Goal: Task Accomplishment & Management: Complete application form

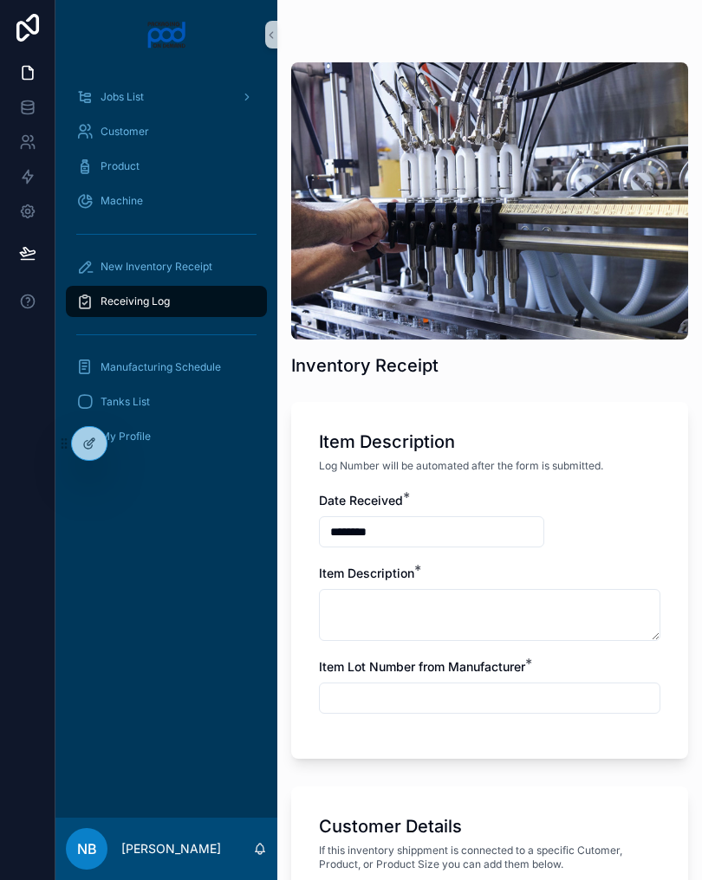
scroll to position [993, 0]
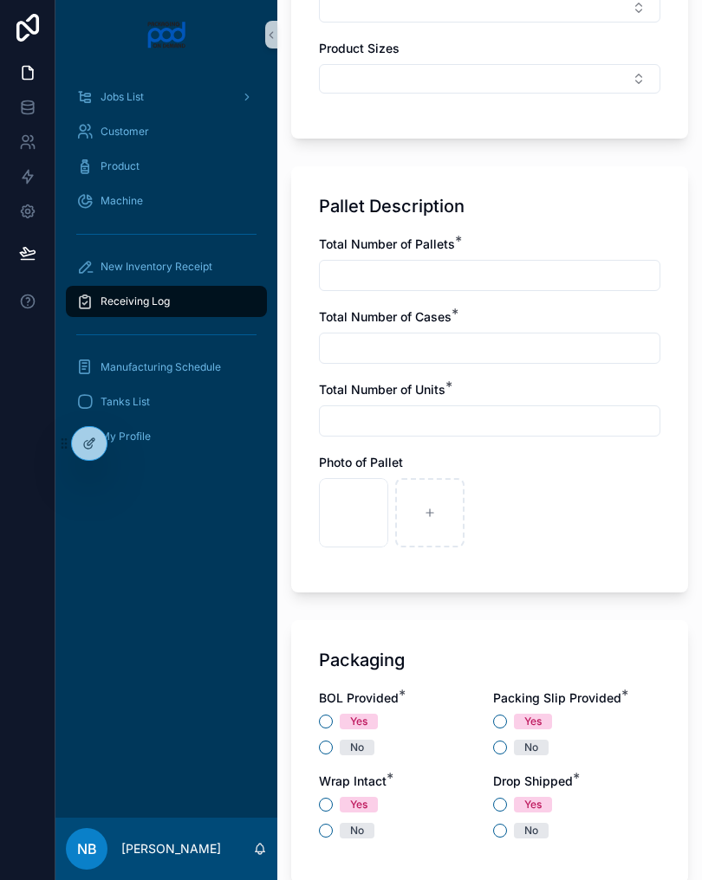
type input "**********"
click at [513, 527] on div "scrollable content" at bounding box center [505, 512] width 69 height 69
type input "**********"
click at [332, 749] on button "No" at bounding box center [326, 748] width 14 height 14
click at [503, 723] on button "Yes" at bounding box center [500, 722] width 14 height 14
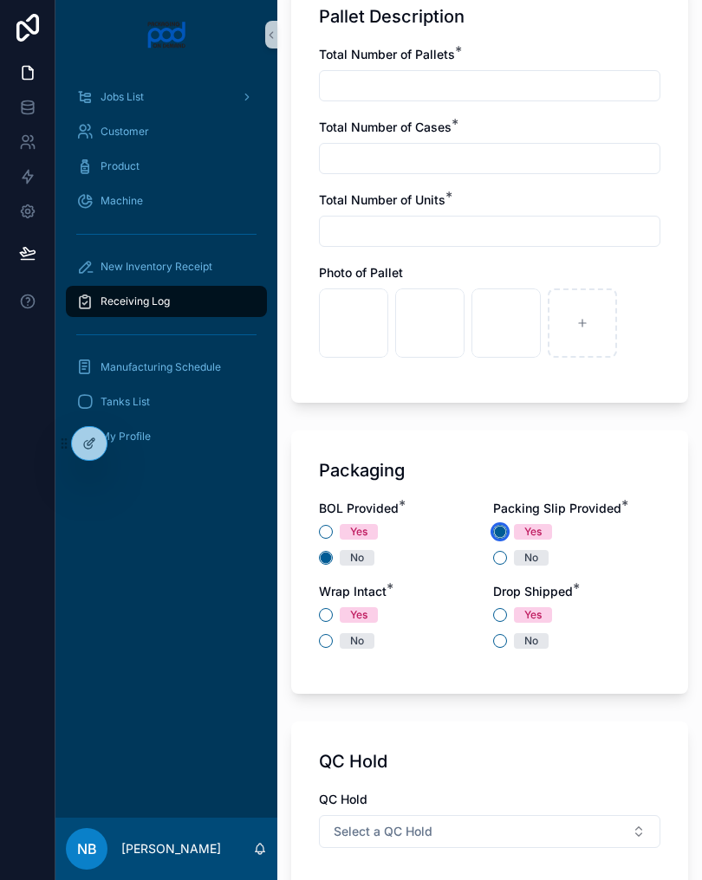
scroll to position [1199, 0]
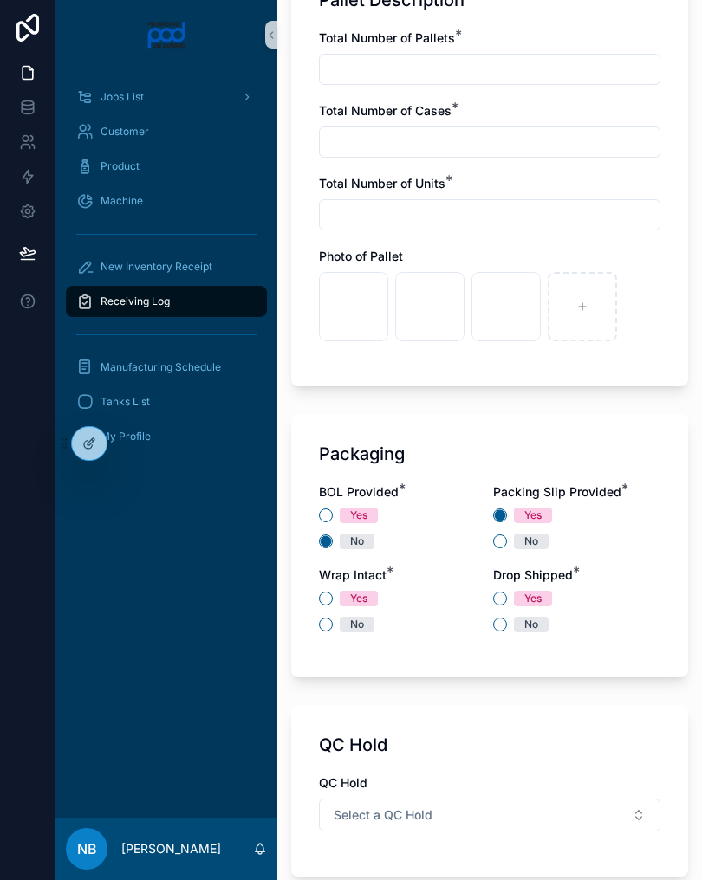
click at [334, 616] on div "Yes No" at bounding box center [402, 612] width 167 height 42
click at [326, 641] on div "BOL Provided * Yes No Packing Slip Provided * Yes No Wrap Intact * Yes No Drop …" at bounding box center [489, 566] width 341 height 166
click at [324, 628] on button "No" at bounding box center [326, 625] width 14 height 14
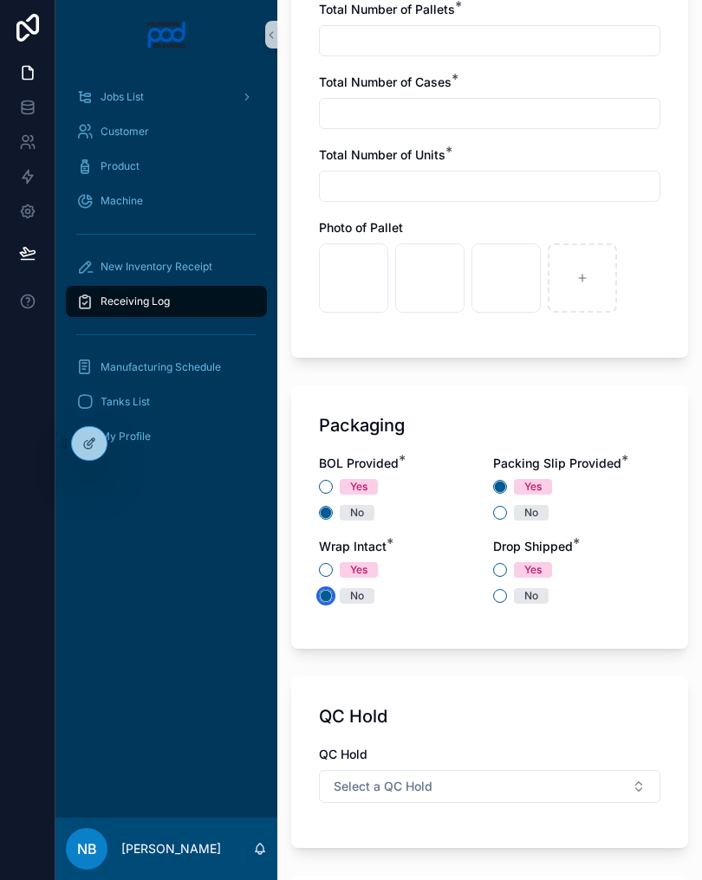
scroll to position [1239, 0]
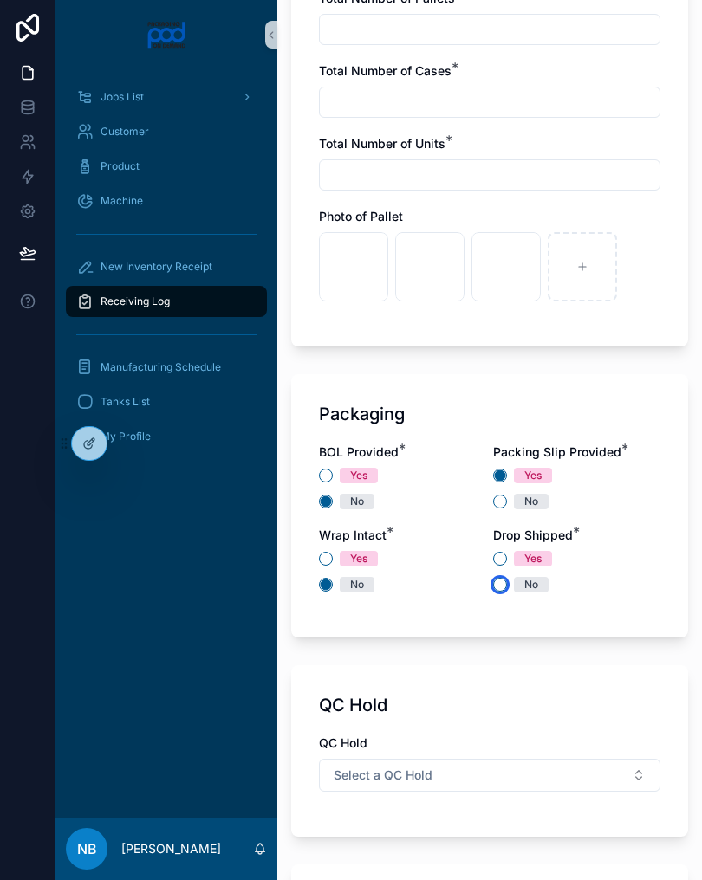
click at [499, 588] on button "No" at bounding box center [500, 585] width 14 height 14
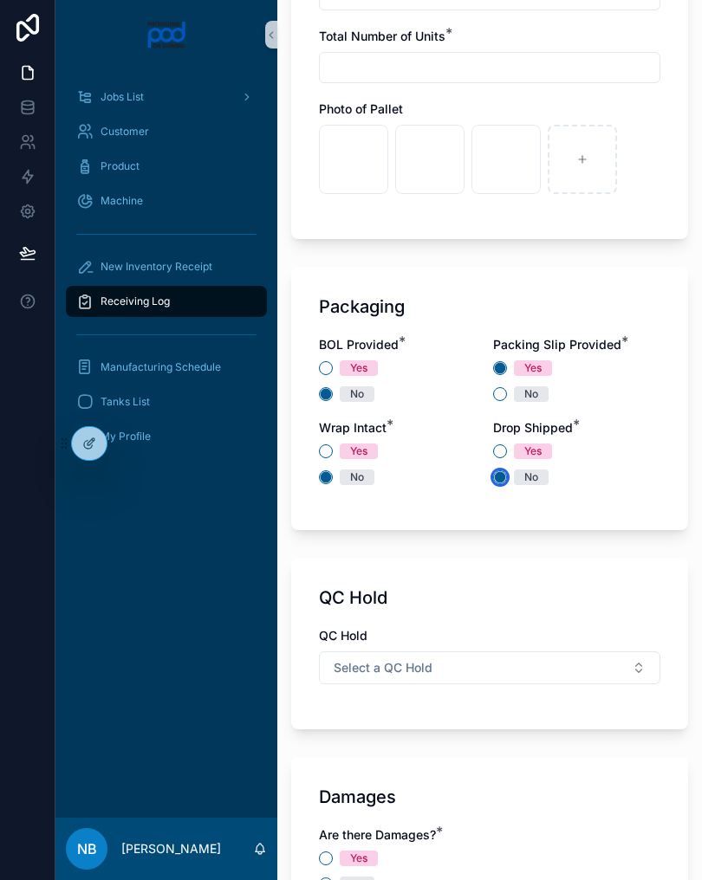
scroll to position [1373, 0]
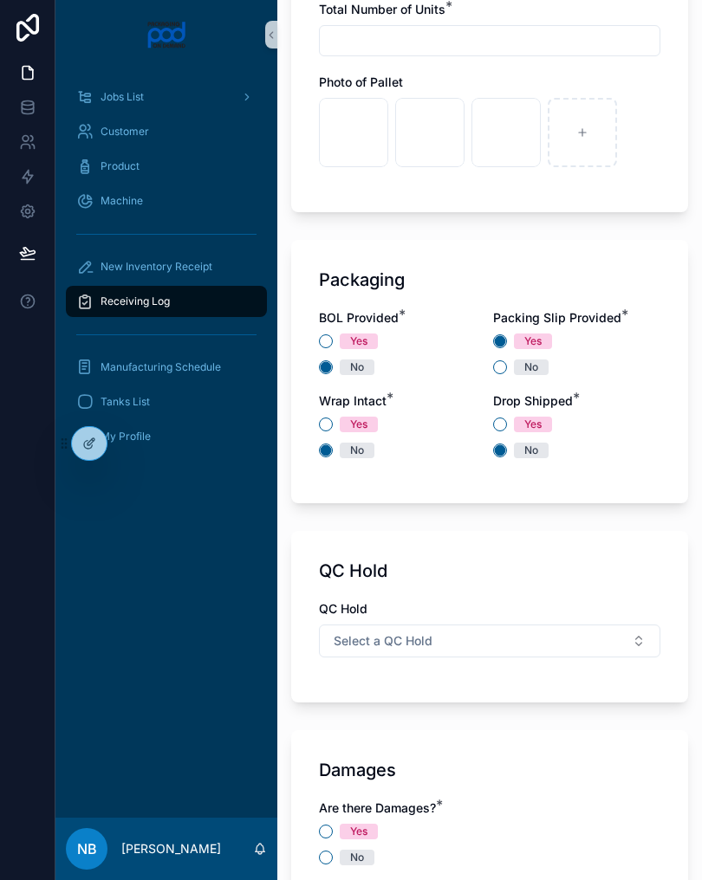
click at [612, 636] on button "Select a QC Hold" at bounding box center [489, 641] width 341 height 33
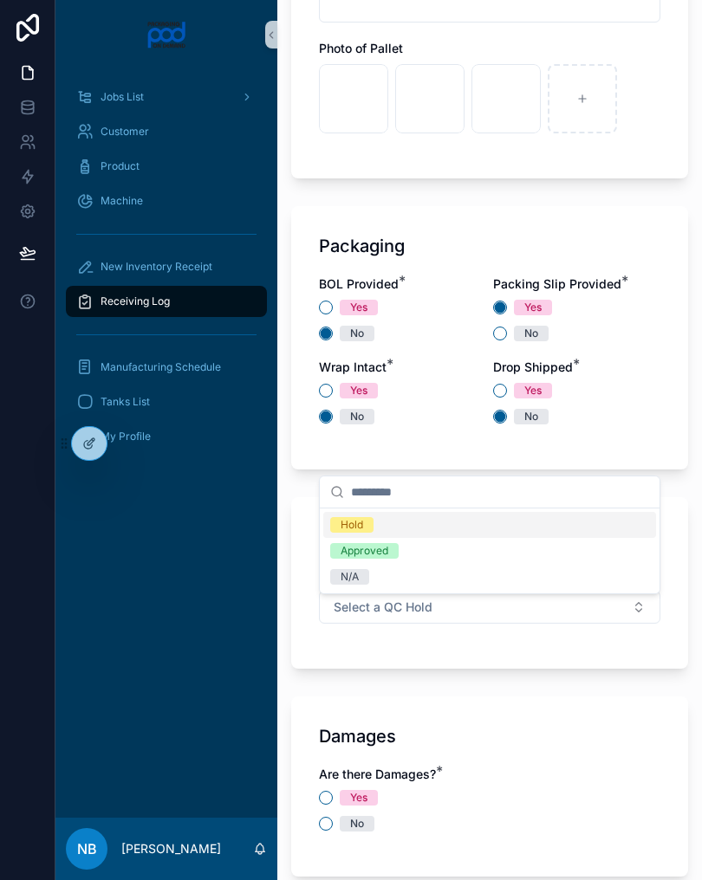
scroll to position [1438, 0]
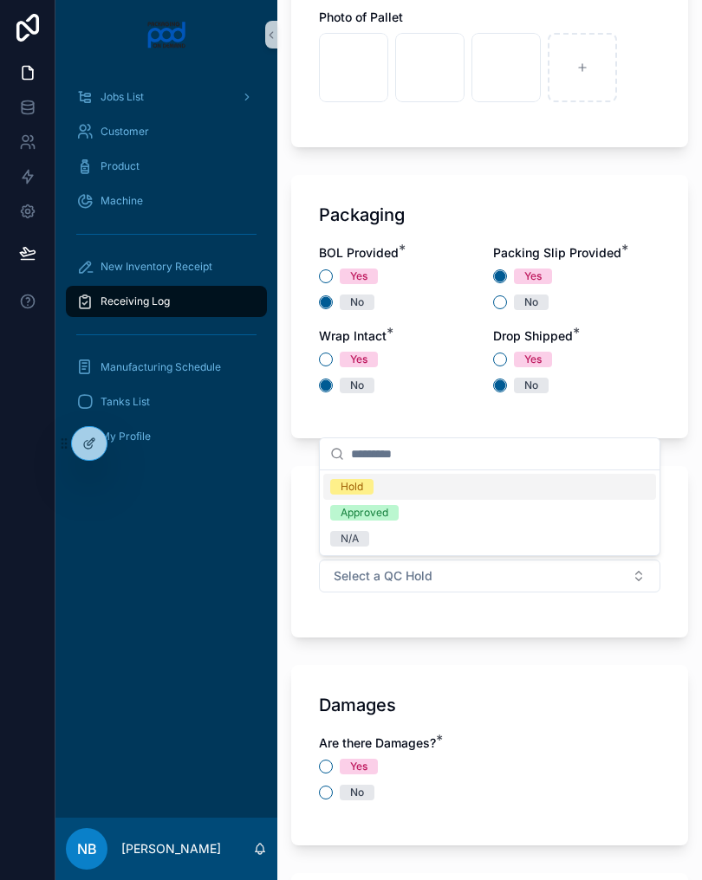
click at [381, 548] on div "N/A" at bounding box center [489, 539] width 333 height 26
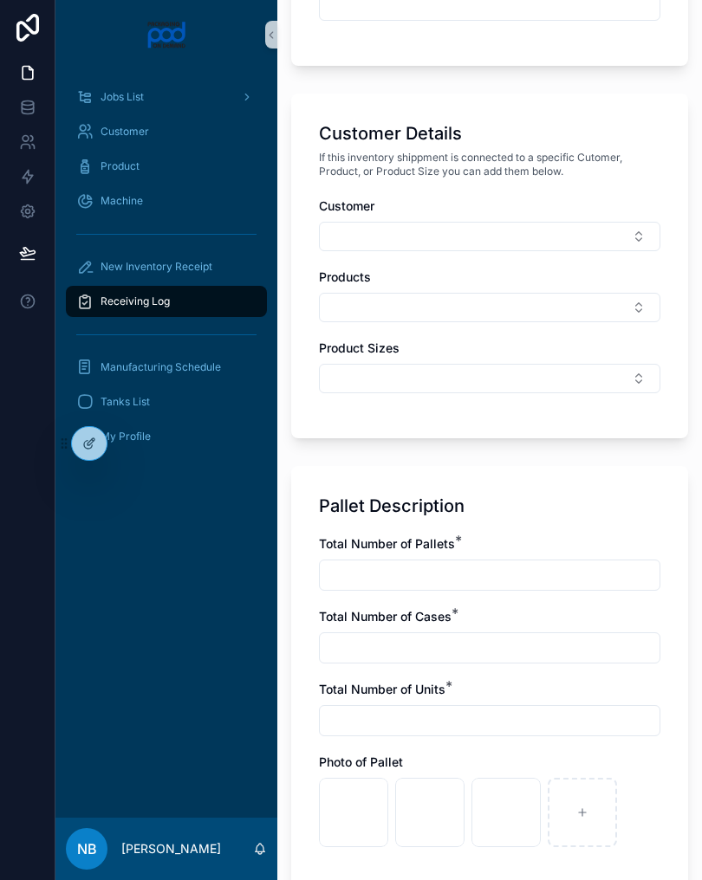
scroll to position [674, 0]
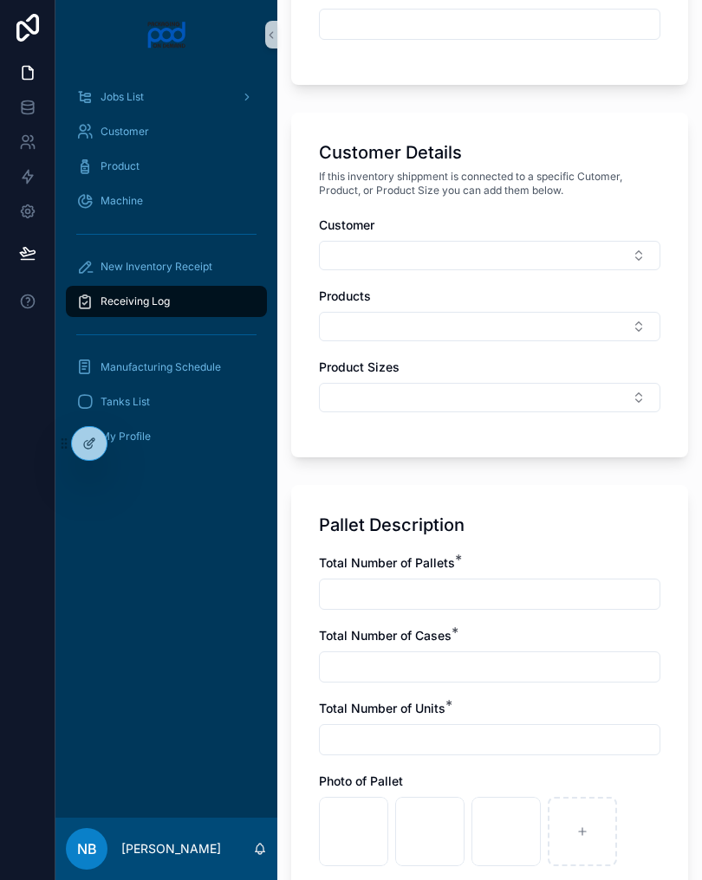
click at [404, 594] on input "scrollable content" at bounding box center [490, 594] width 340 height 24
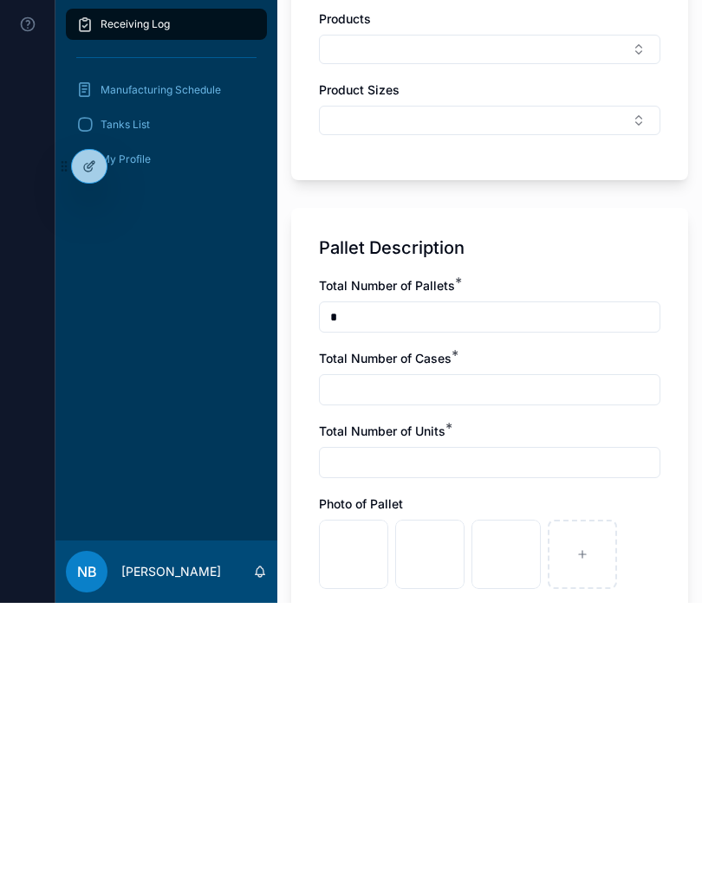
type input "*"
click at [432, 655] on input "scrollable content" at bounding box center [490, 667] width 340 height 24
type input "**"
click at [438, 555] on div "Total Number of Pallets * * Total Number of Cases * ** Total Number of Units * …" at bounding box center [489, 719] width 341 height 329
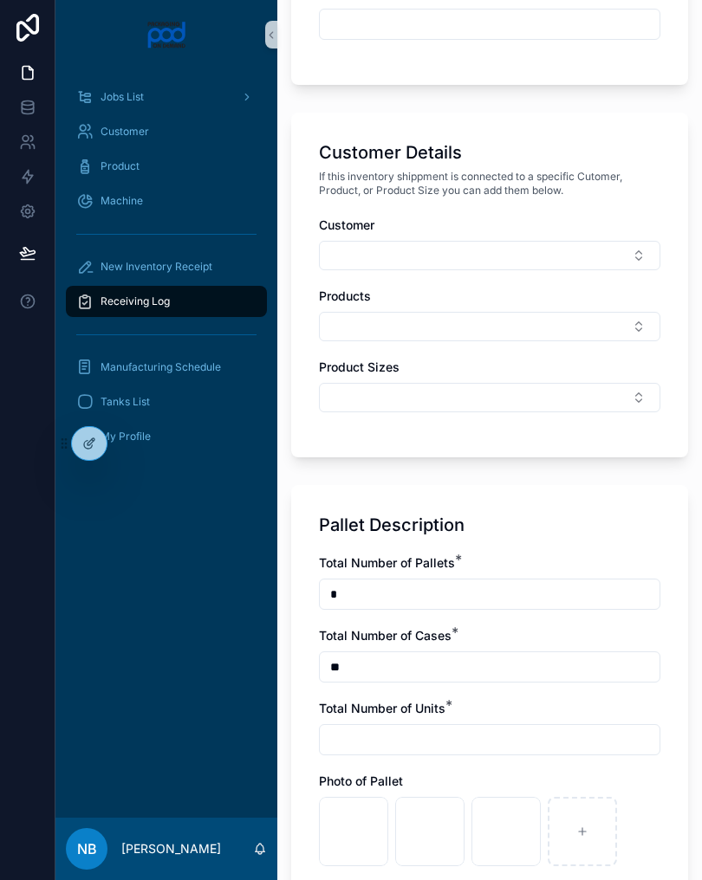
click at [414, 734] on input "scrollable content" at bounding box center [490, 740] width 340 height 24
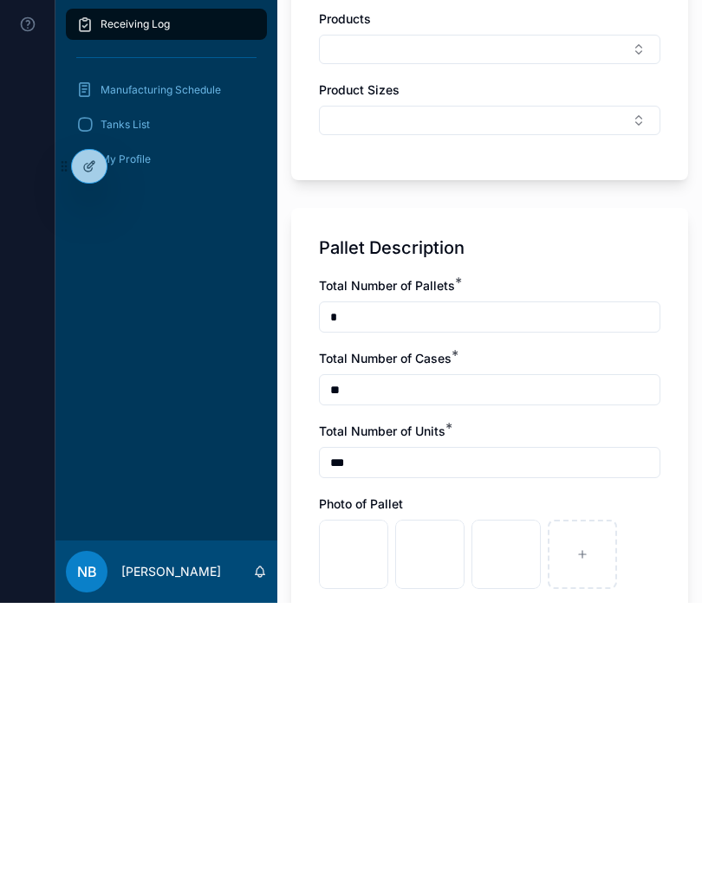
type input "*****"
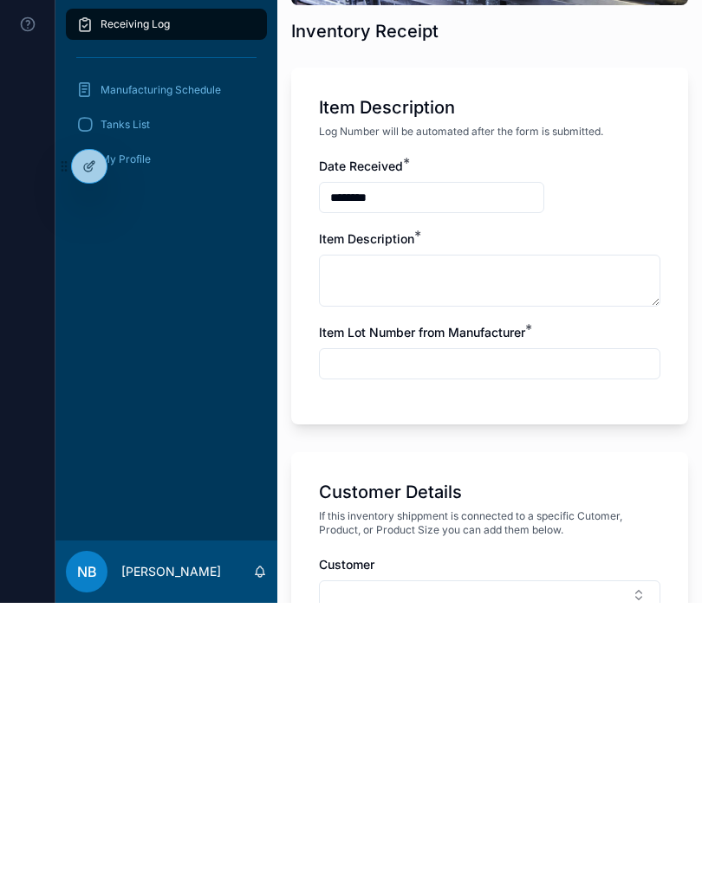
scroll to position [56, 0]
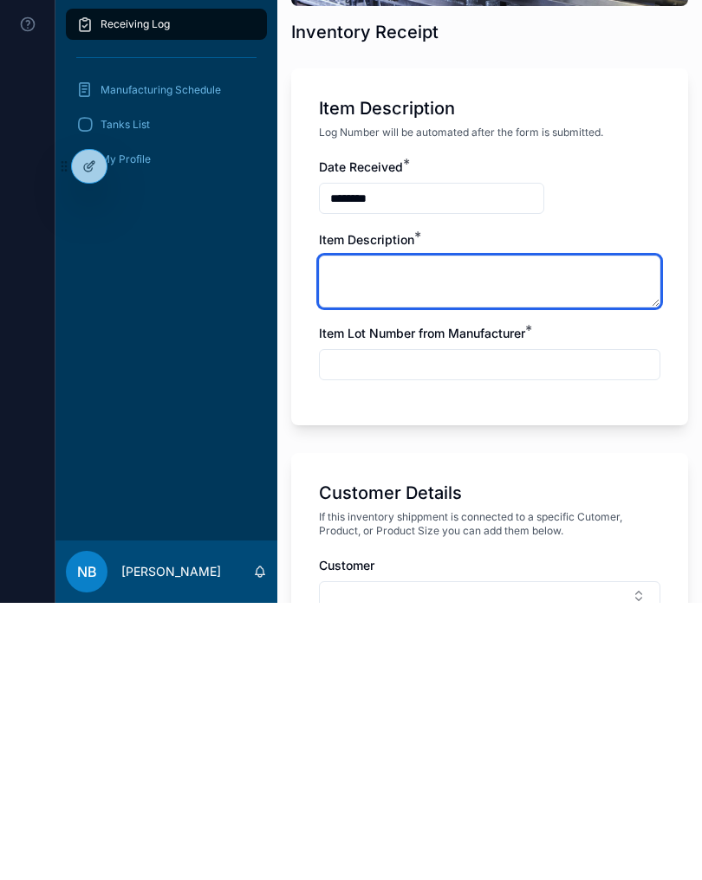
click at [419, 533] on textarea "scrollable content" at bounding box center [489, 559] width 341 height 52
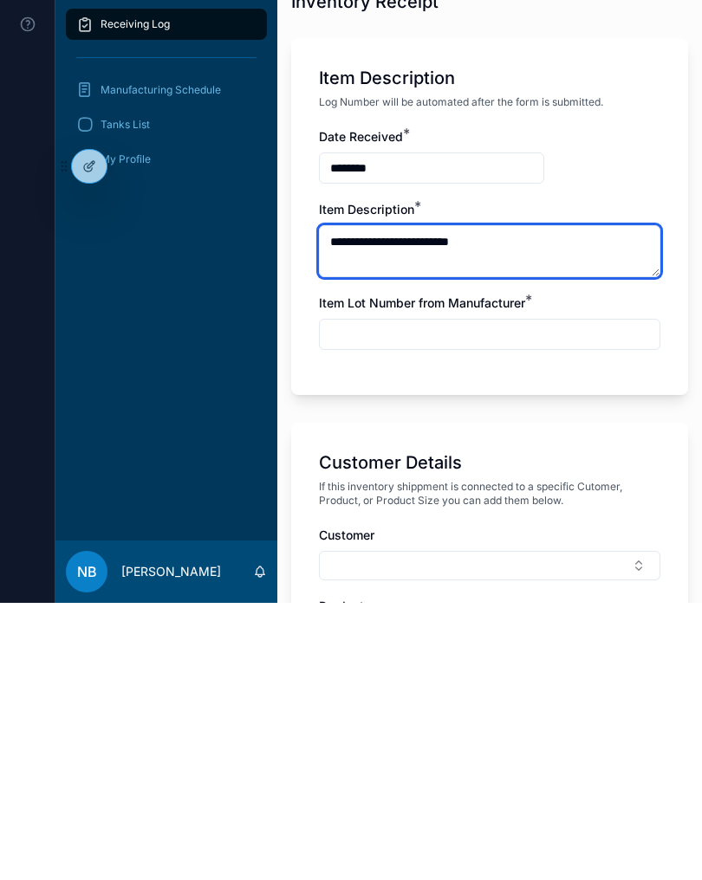
type textarea "**********"
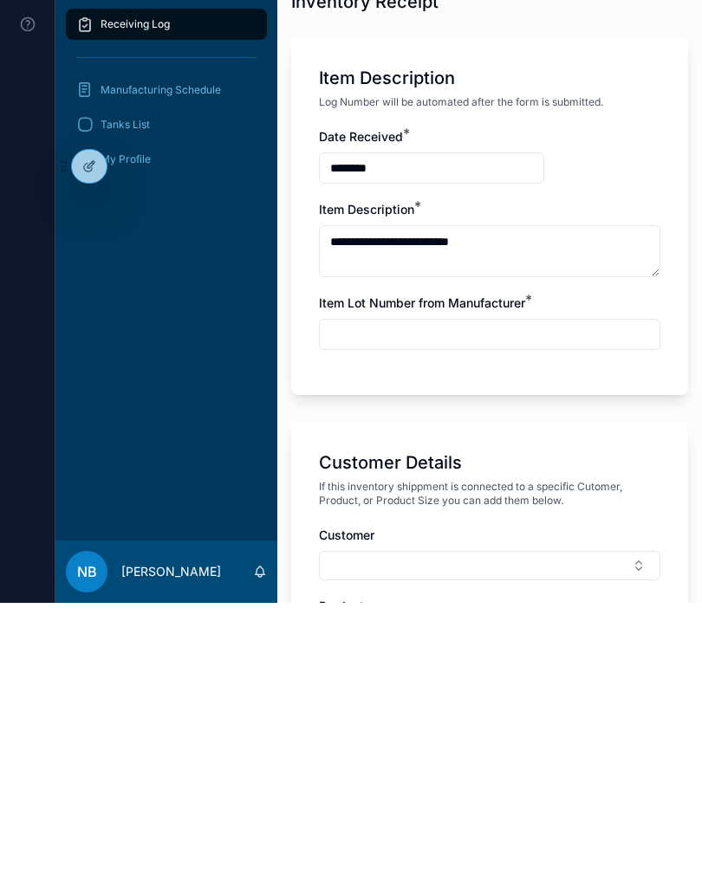
click at [430, 405] on div "**********" at bounding box center [489, 524] width 341 height 239
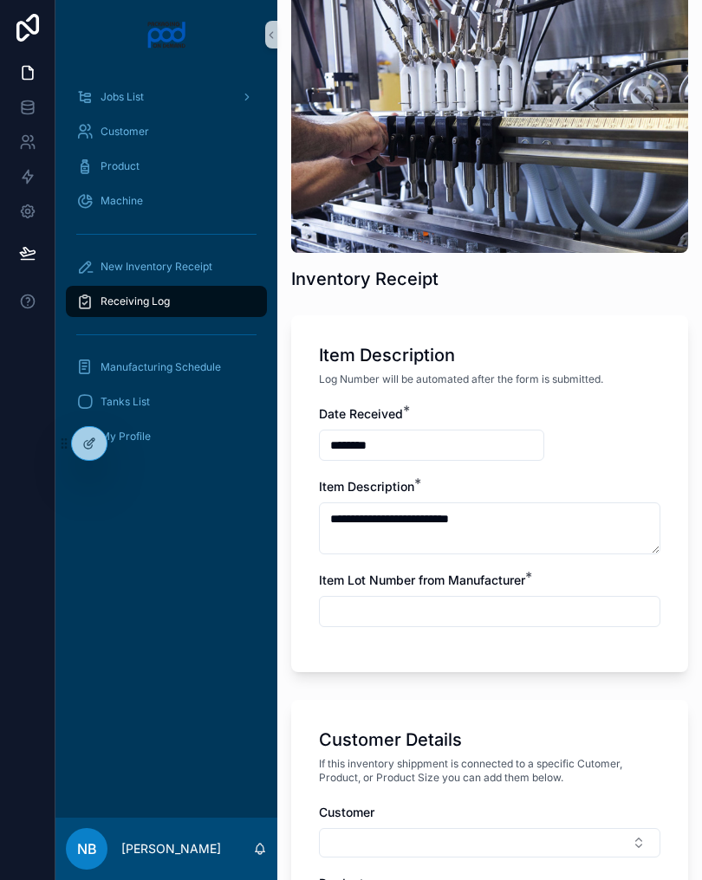
click at [362, 621] on input "scrollable content" at bounding box center [490, 612] width 340 height 24
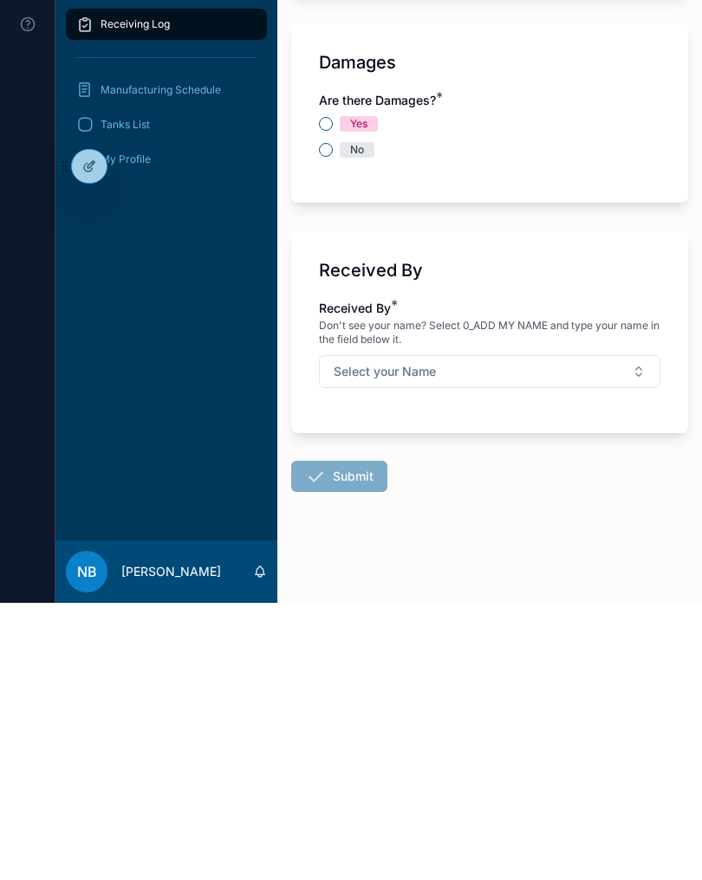
scroll to position [1804, 0]
type input "**********"
click at [331, 420] on button "No" at bounding box center [326, 427] width 14 height 14
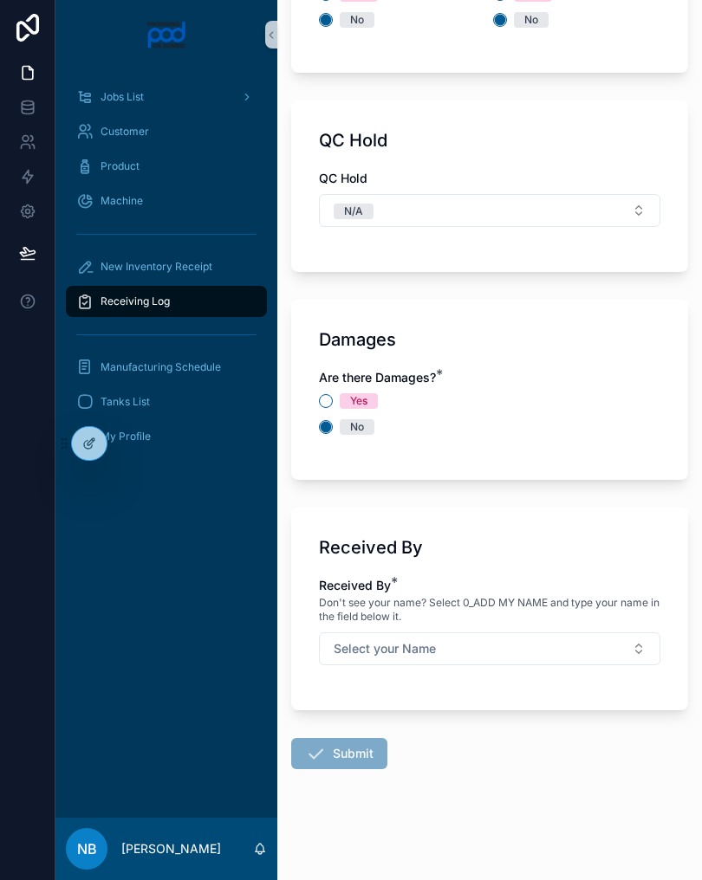
click at [617, 652] on button "Select your Name" at bounding box center [489, 649] width 341 height 33
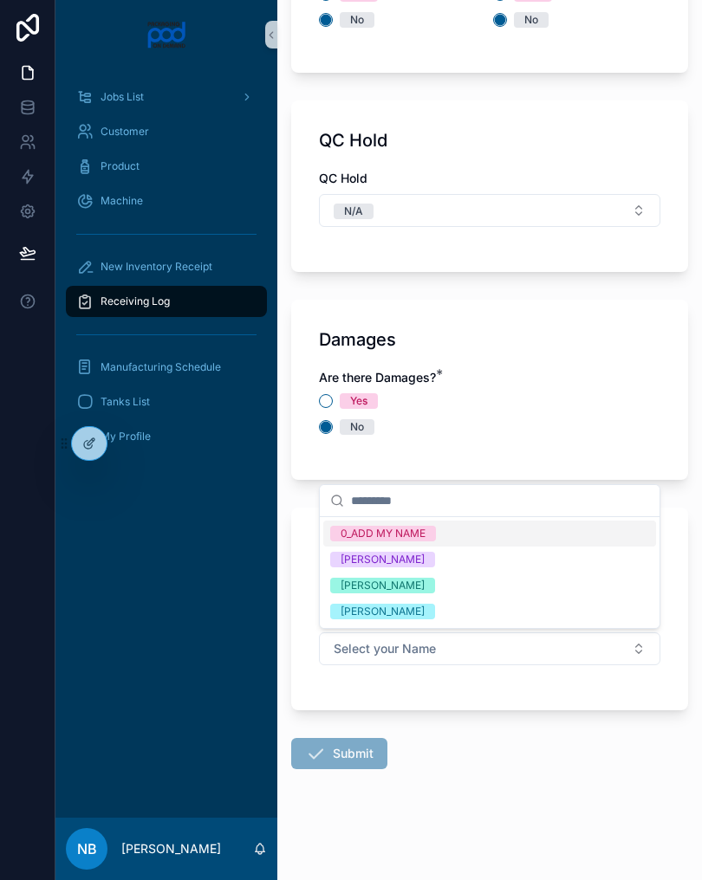
click at [488, 592] on div "[PERSON_NAME]" at bounding box center [489, 586] width 333 height 26
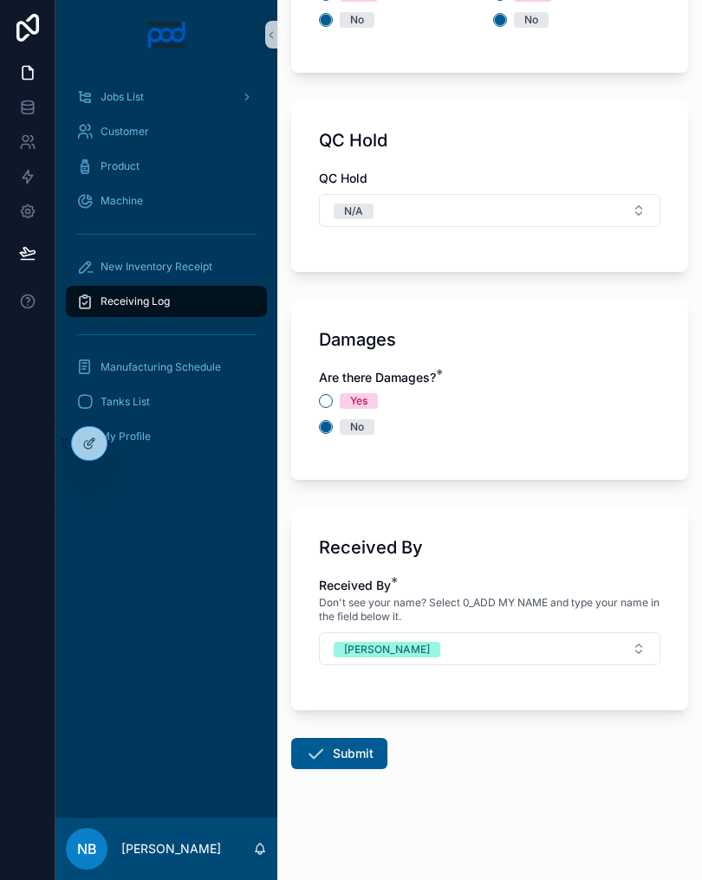
click at [360, 768] on button "Submit" at bounding box center [339, 753] width 96 height 31
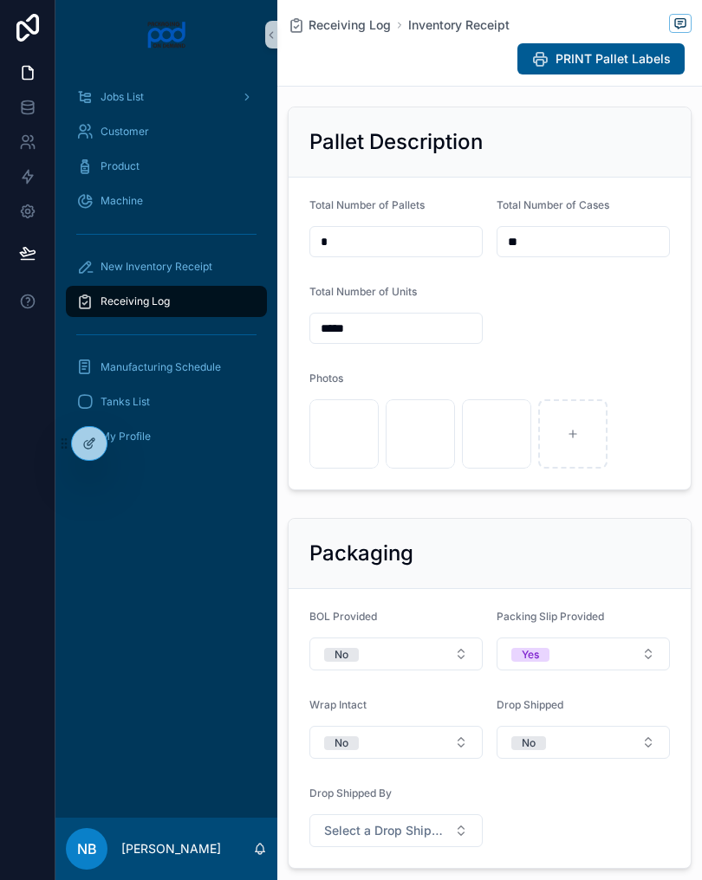
scroll to position [566, 0]
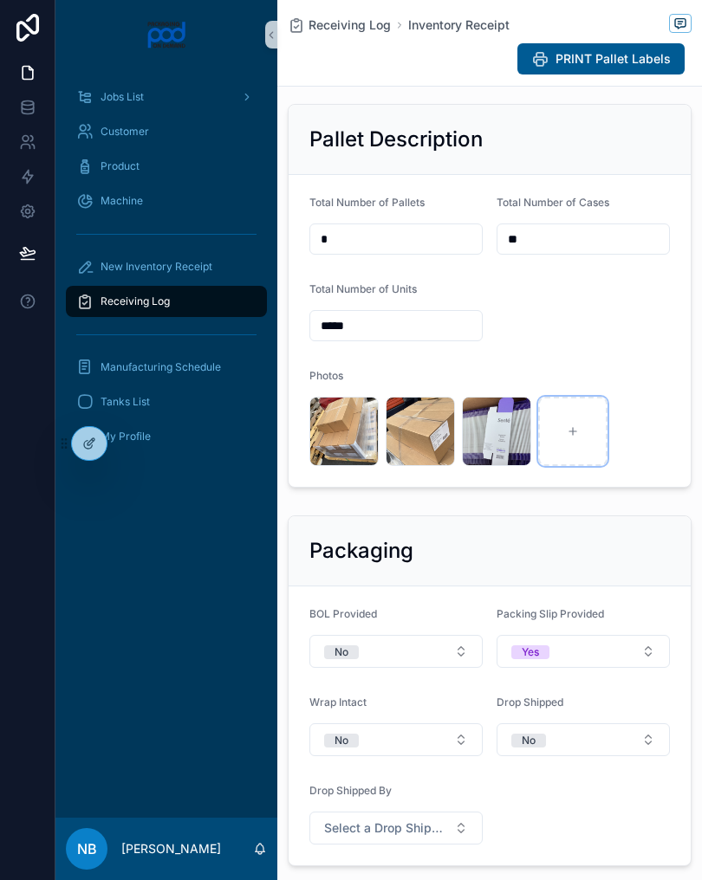
click at [568, 466] on div "scrollable content" at bounding box center [572, 431] width 69 height 69
type input "**********"
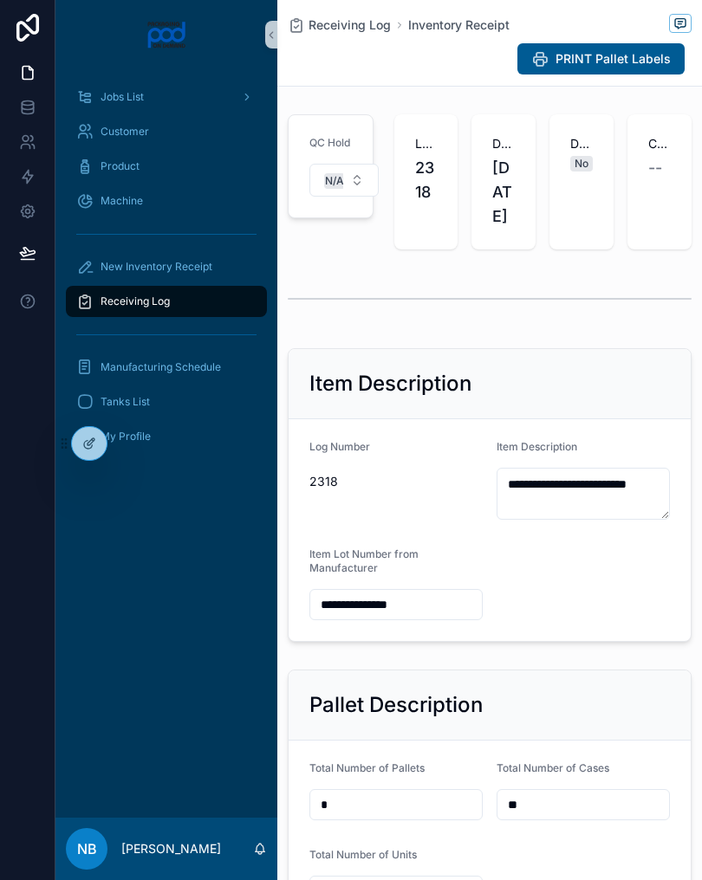
scroll to position [0, 0]
click at [616, 641] on form "**********" at bounding box center [490, 530] width 402 height 222
click at [214, 302] on div "Receiving Log" at bounding box center [166, 302] width 180 height 28
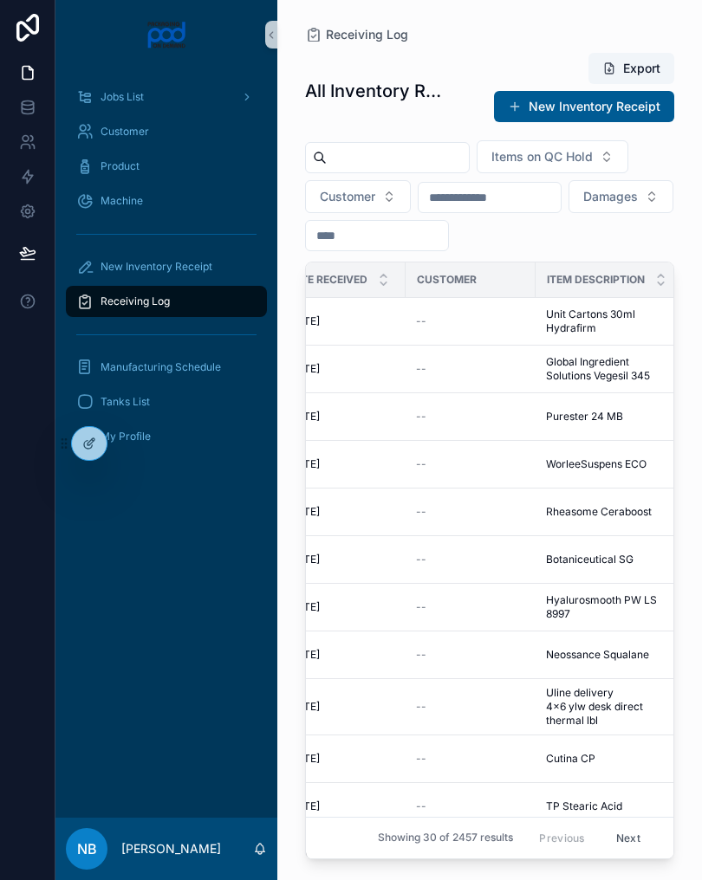
scroll to position [-1, 388]
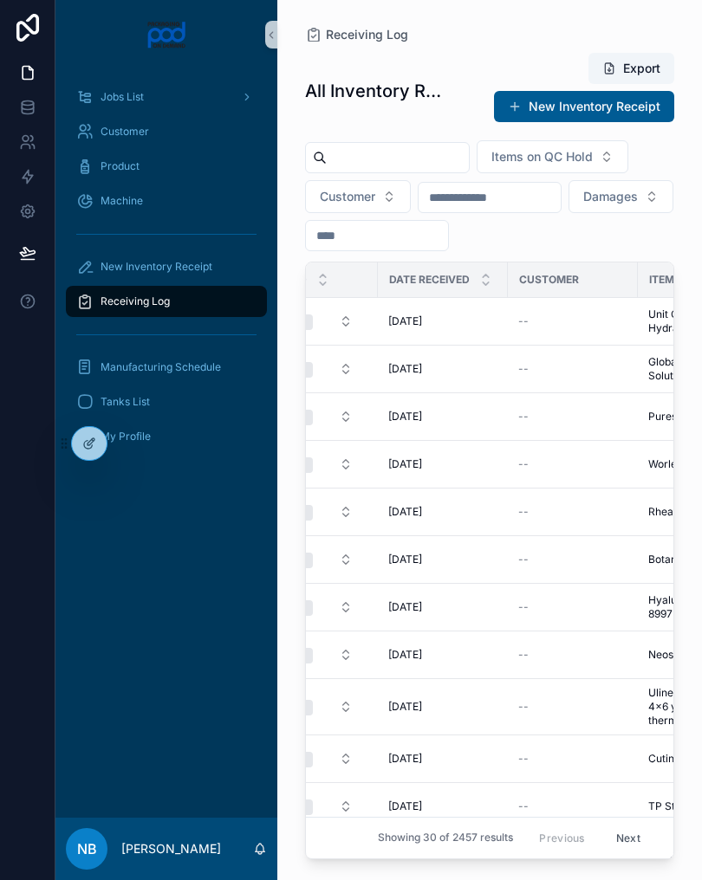
click at [561, 205] on input "scrollable content" at bounding box center [489, 197] width 142 height 24
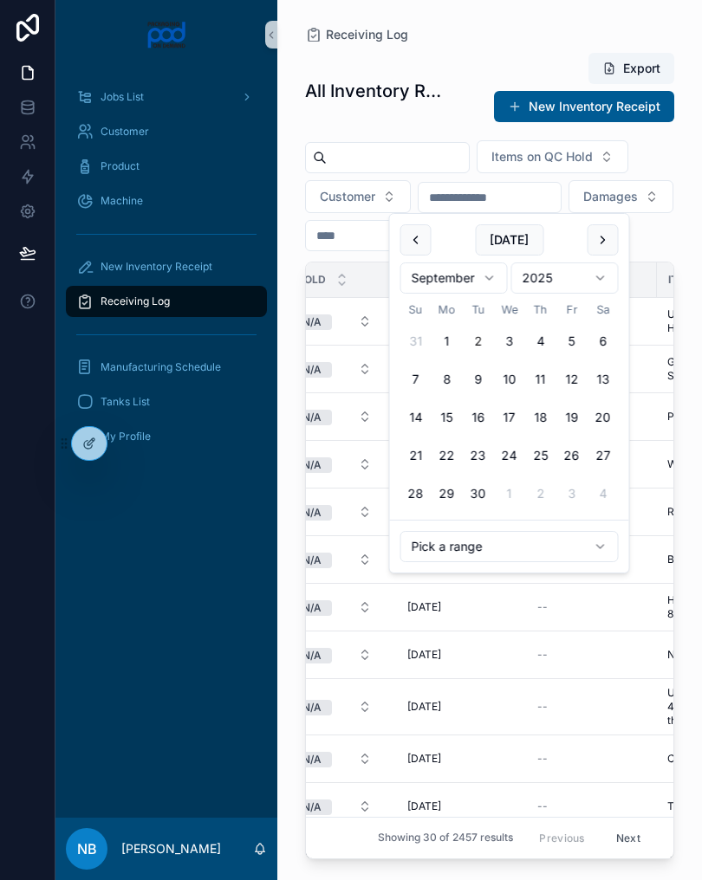
click at [600, 211] on div "Items on QC Hold Customer Damages" at bounding box center [489, 195] width 369 height 111
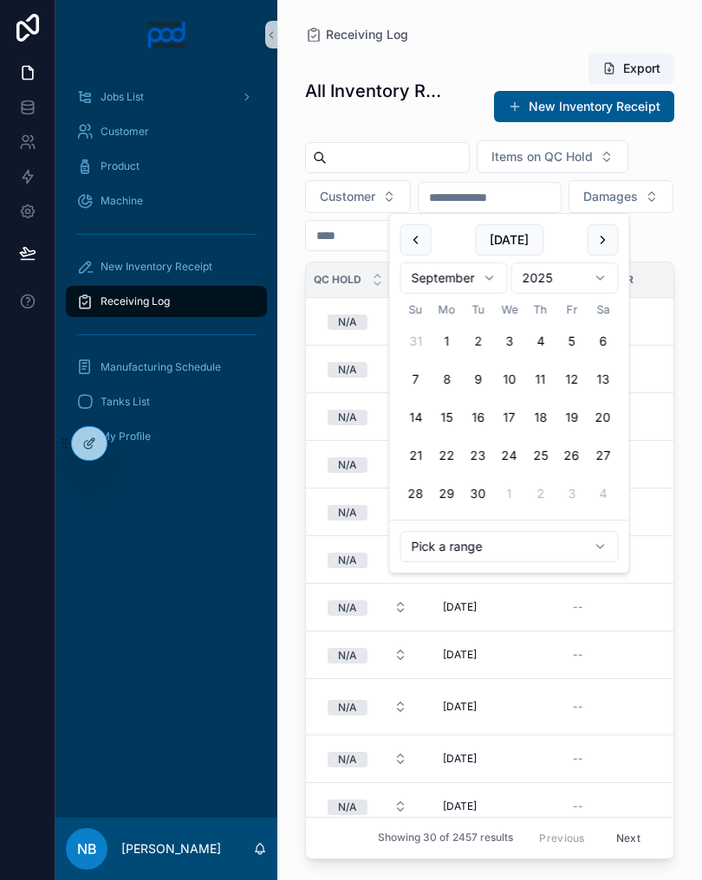
click at [631, 225] on div "Items on QC Hold Customer Damages" at bounding box center [489, 195] width 369 height 111
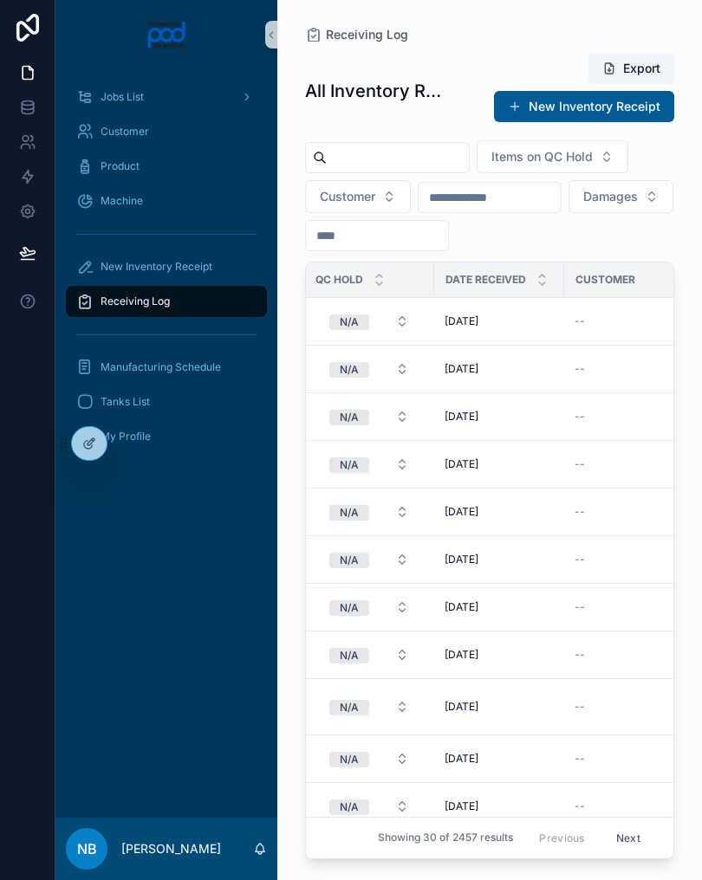
click at [626, 211] on div "Items on QC Hold Customer Damages" at bounding box center [489, 195] width 369 height 111
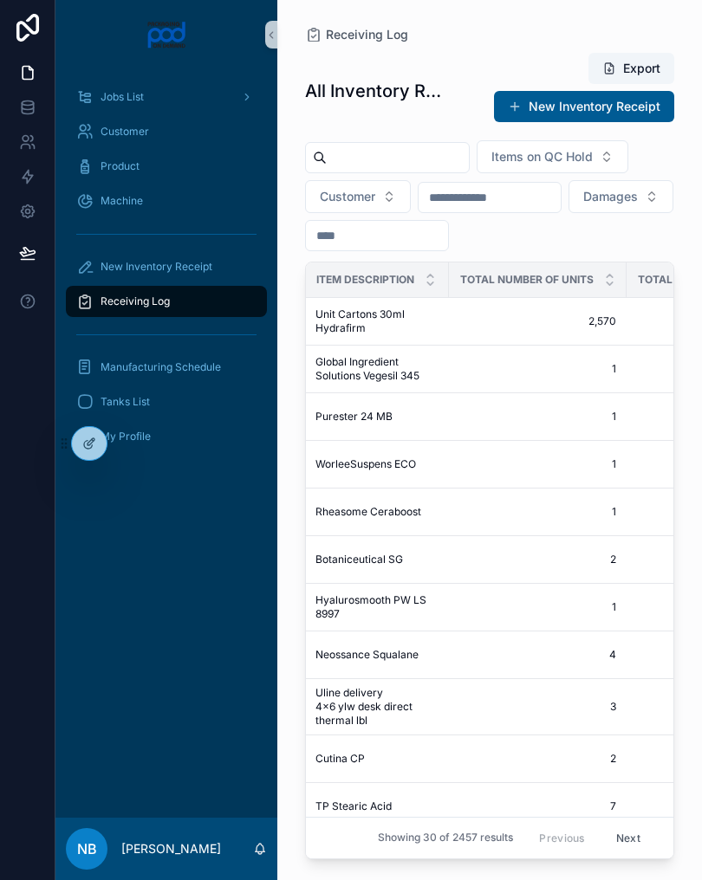
scroll to position [-1, 695]
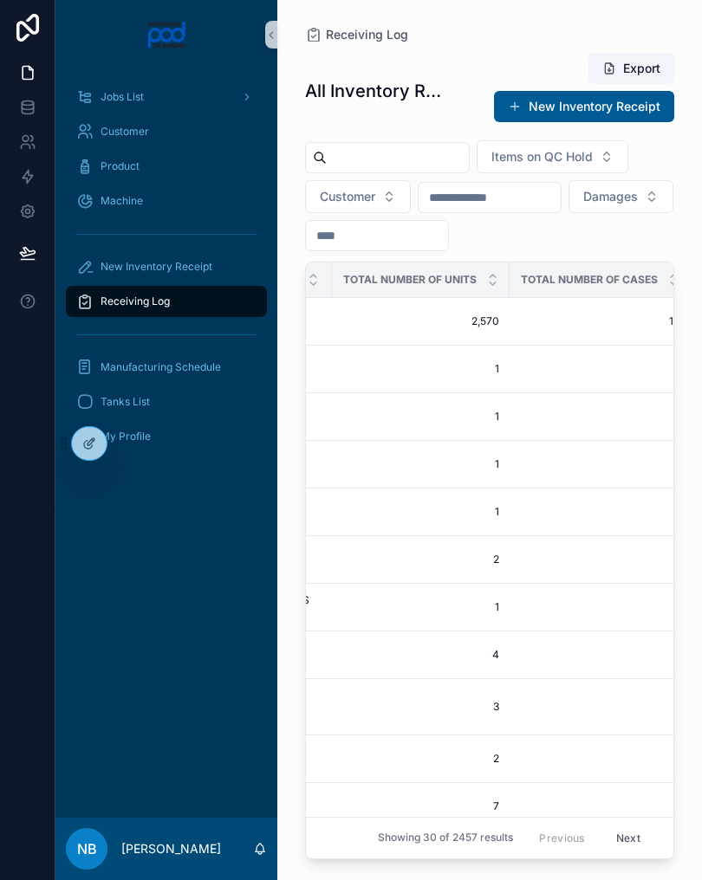
click at [626, 220] on div "Items on QC Hold Customer Damages" at bounding box center [489, 195] width 369 height 111
click at [625, 220] on div "Items on QC Hold Customer Damages" at bounding box center [489, 195] width 369 height 111
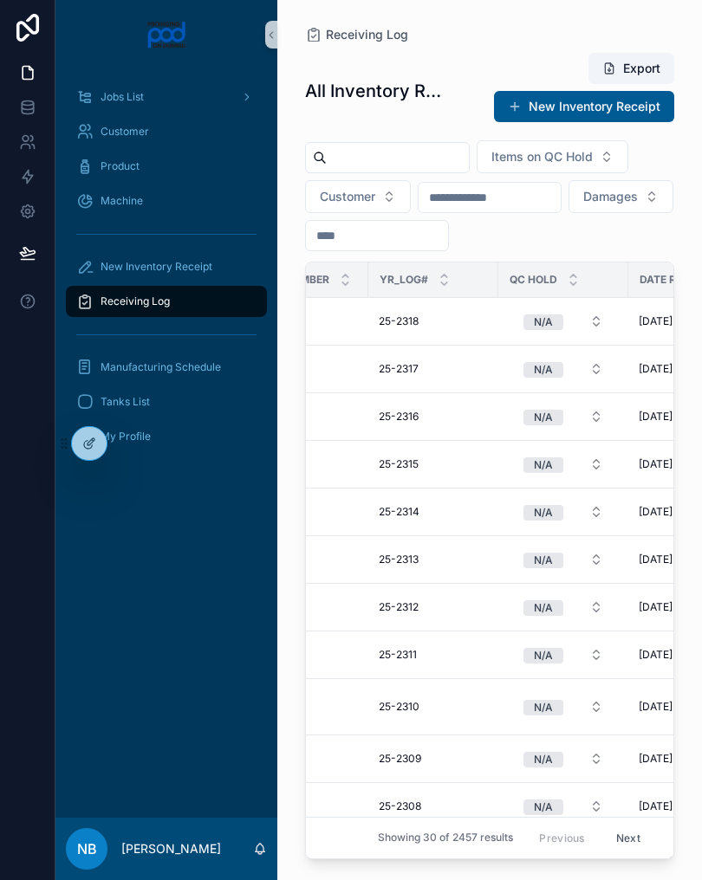
scroll to position [0, 67]
click at [222, 321] on div "scrollable content" at bounding box center [166, 335] width 201 height 28
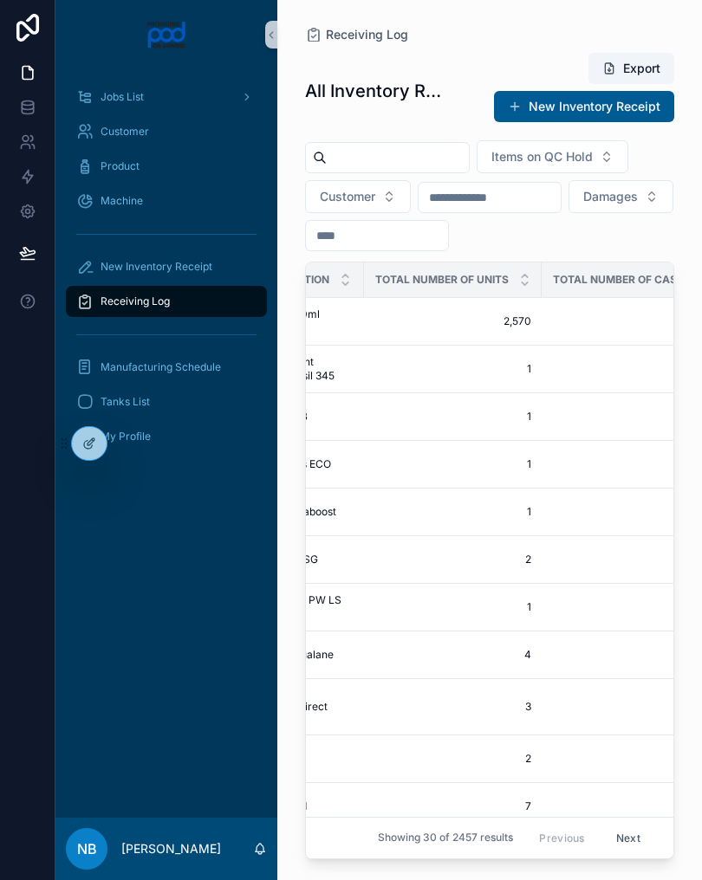
scroll to position [-1, 741]
click at [634, 220] on div "Items on QC Hold Customer Damages" at bounding box center [489, 195] width 369 height 111
click at [633, 220] on div "Items on QC Hold Customer Damages" at bounding box center [489, 195] width 369 height 111
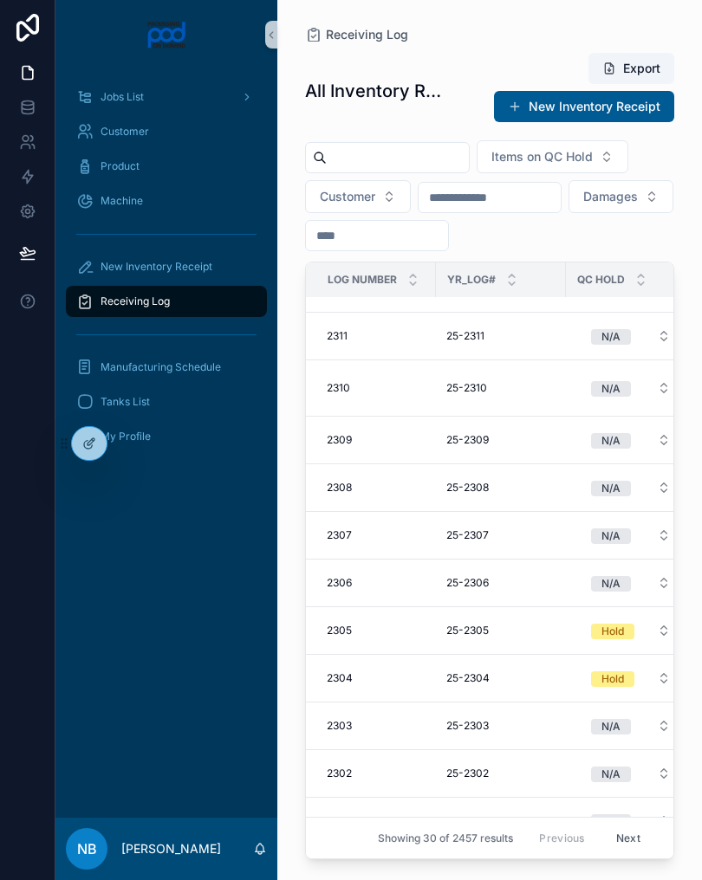
scroll to position [328, 0]
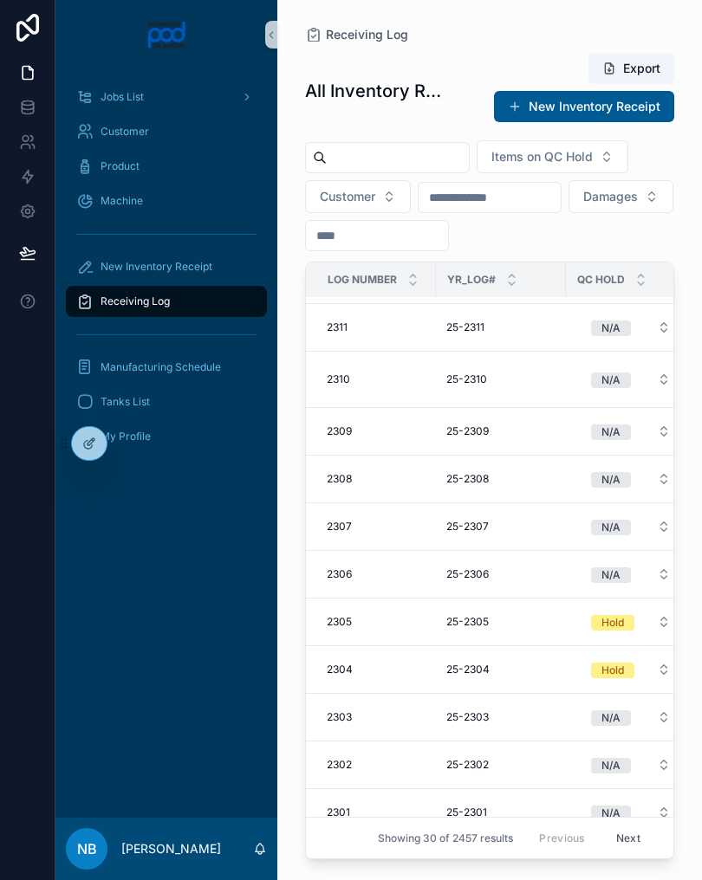
click at [212, 306] on div "Receiving Log" at bounding box center [166, 302] width 180 height 28
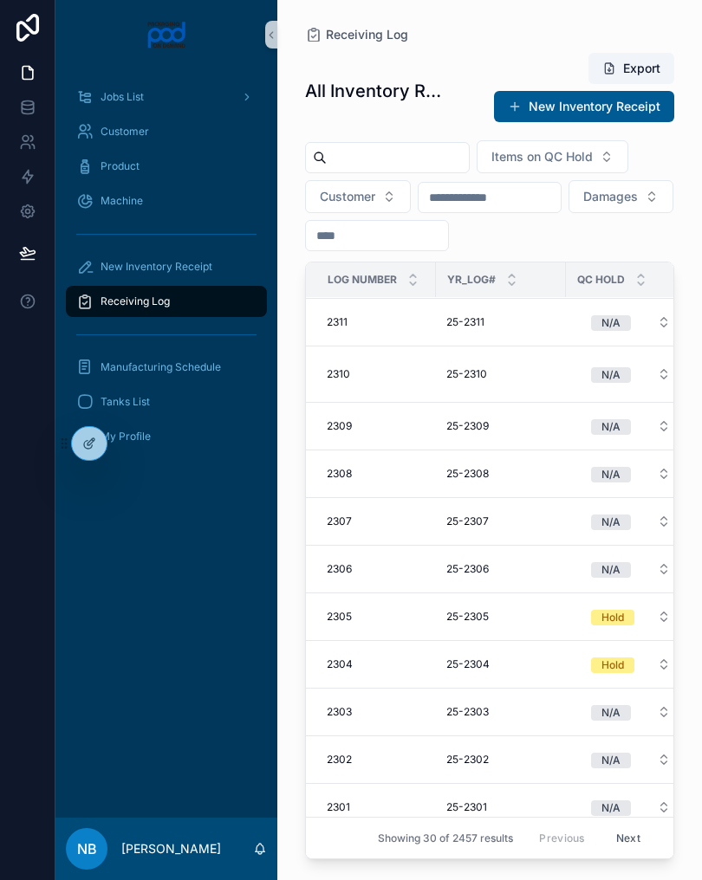
click at [221, 308] on div "Receiving Log" at bounding box center [166, 302] width 180 height 28
click at [212, 267] on div "New Inventory Receipt" at bounding box center [166, 267] width 180 height 28
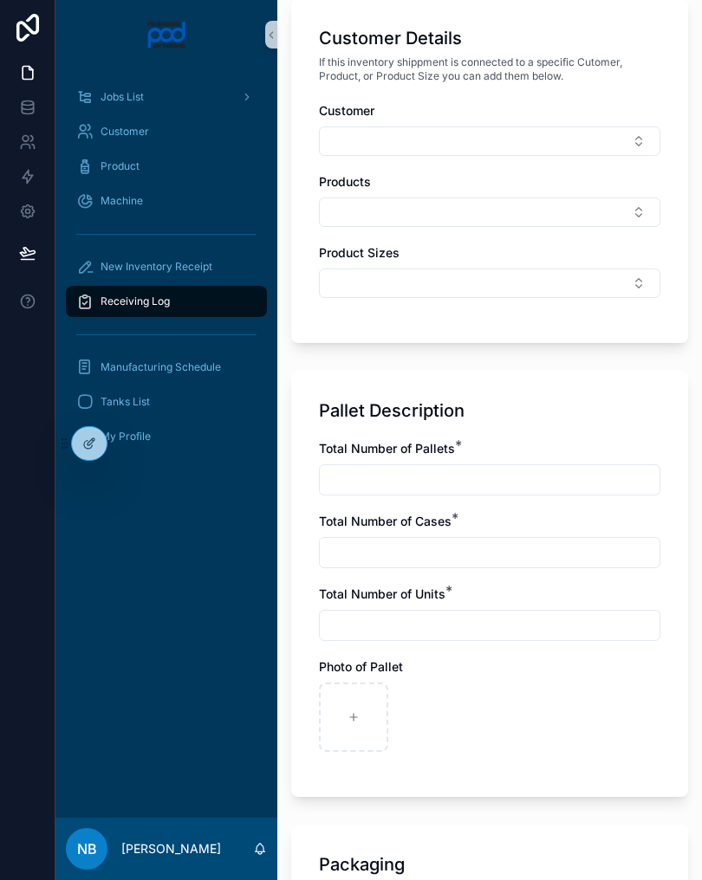
scroll to position [790, 0]
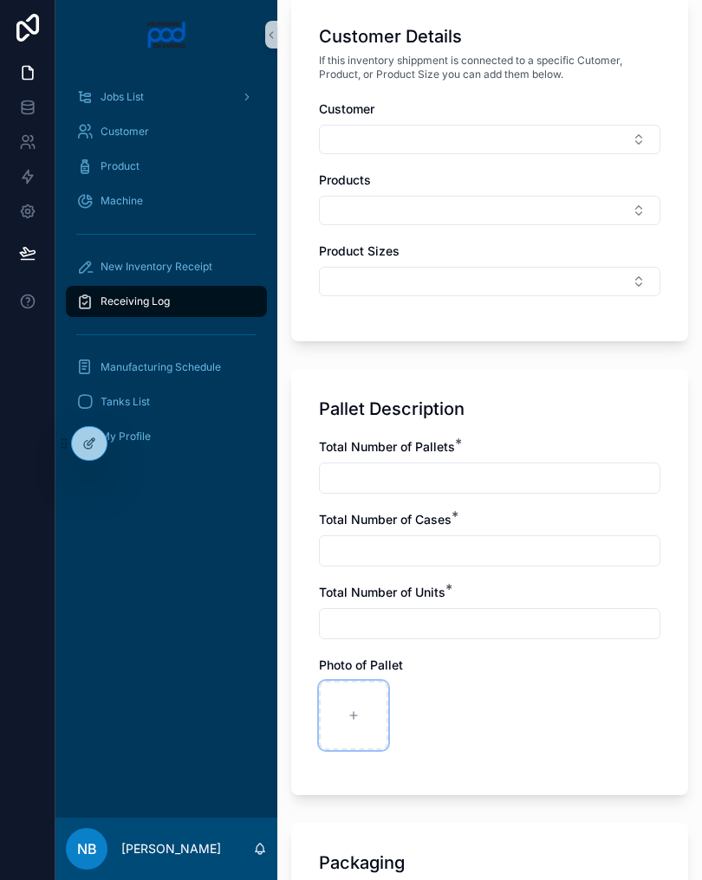
click at [361, 723] on div "scrollable content" at bounding box center [353, 715] width 69 height 69
type input "**********"
click at [440, 697] on div "scrollable content" at bounding box center [429, 715] width 69 height 69
type input "**********"
click at [514, 703] on div "scrollable content" at bounding box center [505, 715] width 69 height 69
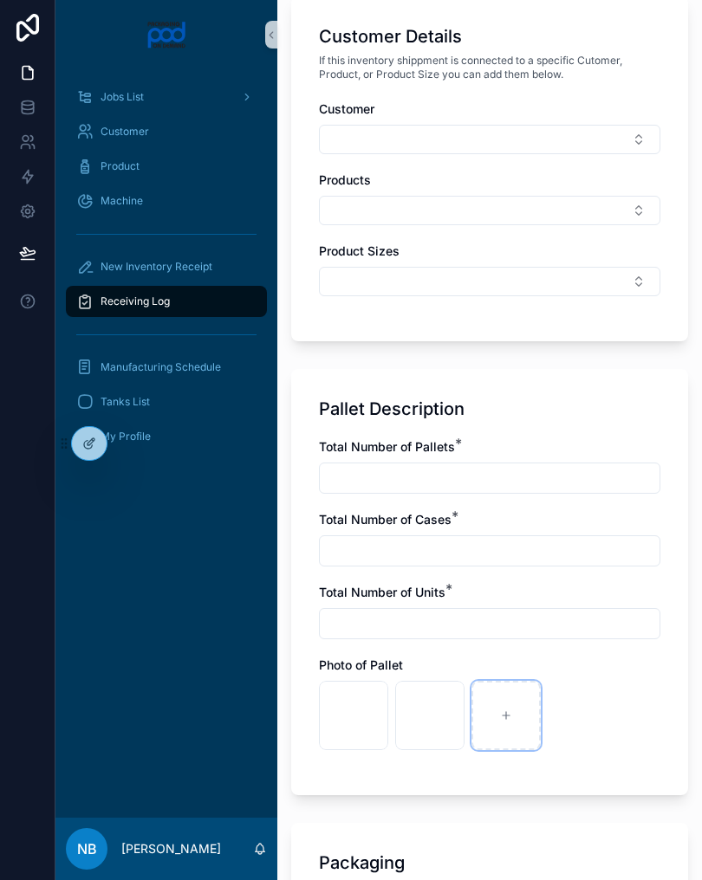
type input "**********"
click at [375, 482] on input "scrollable content" at bounding box center [490, 478] width 340 height 24
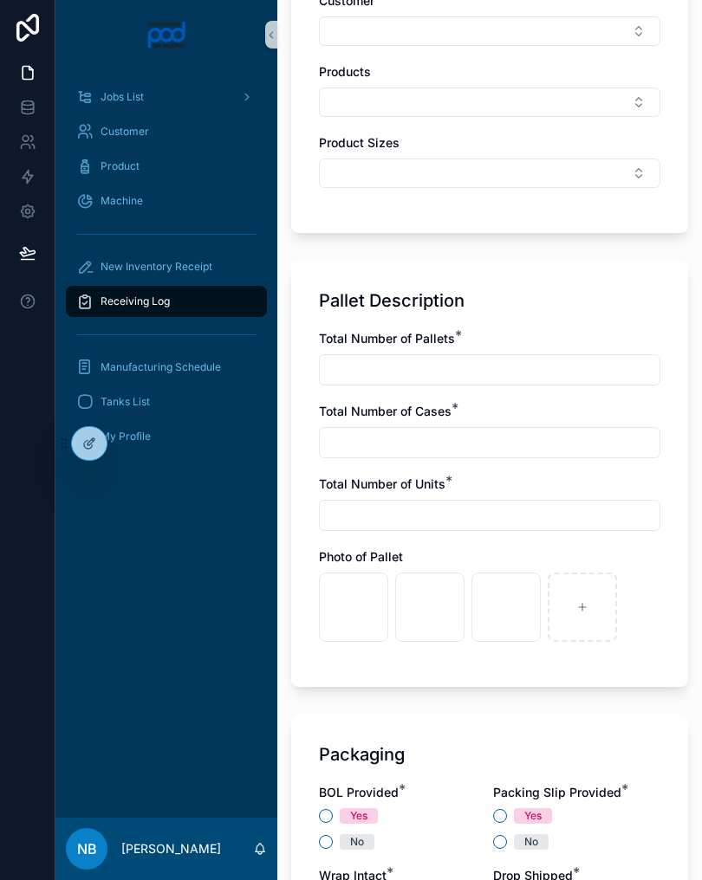
scroll to position [901, 0]
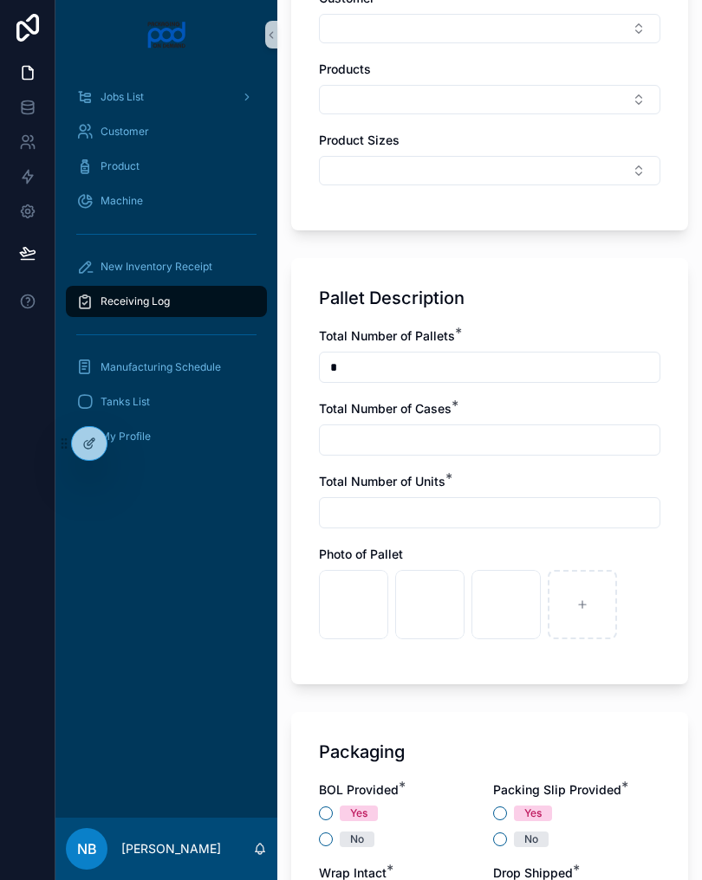
type input "*"
click at [427, 448] on input "scrollable content" at bounding box center [490, 440] width 340 height 24
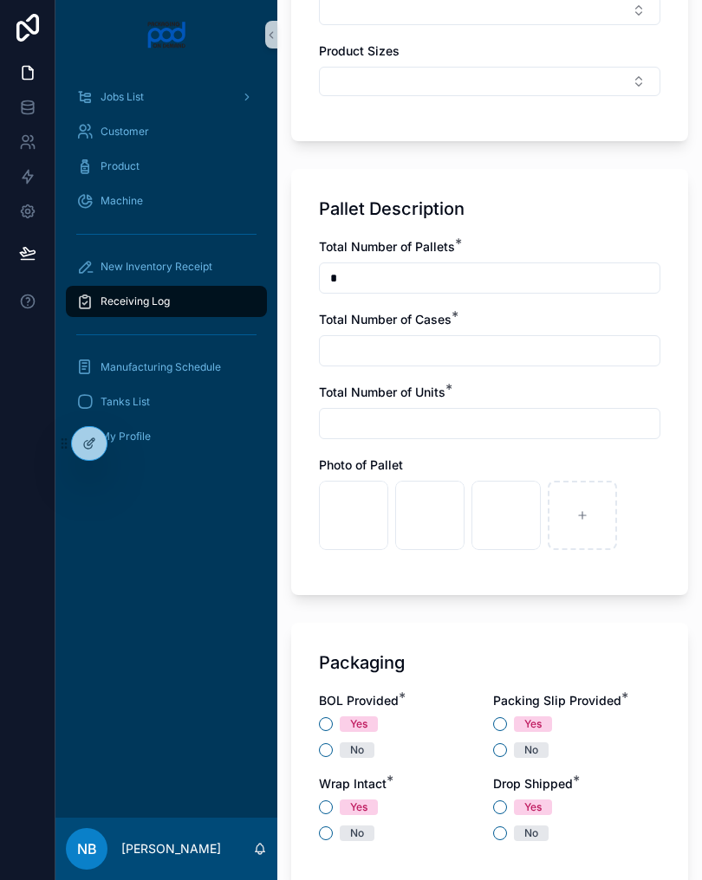
scroll to position [991, 0]
type input "*"
click at [406, 430] on input "scrollable content" at bounding box center [490, 423] width 340 height 24
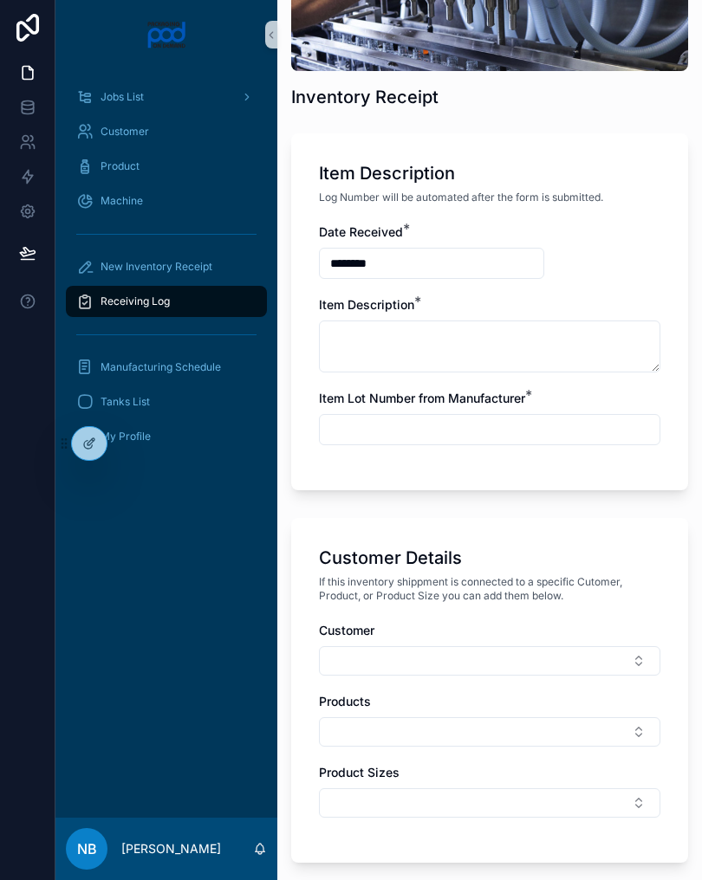
scroll to position [270, 0]
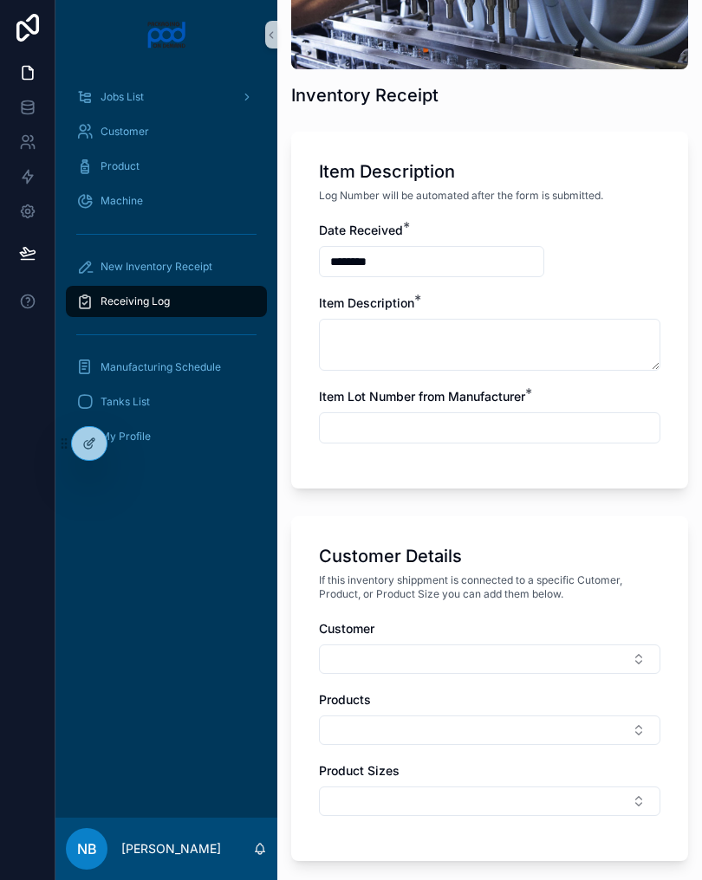
type input "**"
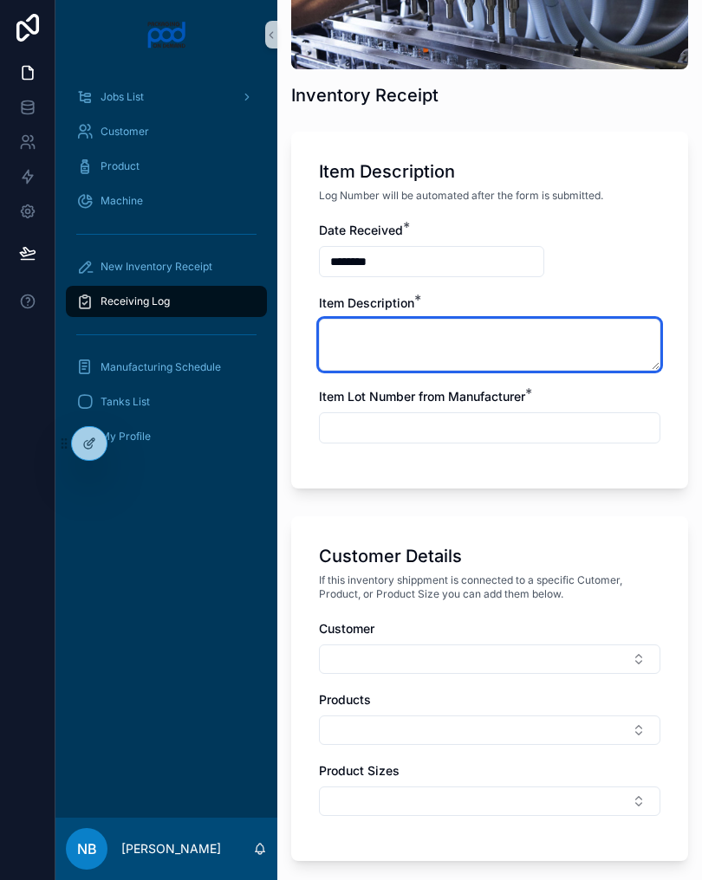
click at [449, 355] on textarea "scrollable content" at bounding box center [489, 345] width 341 height 52
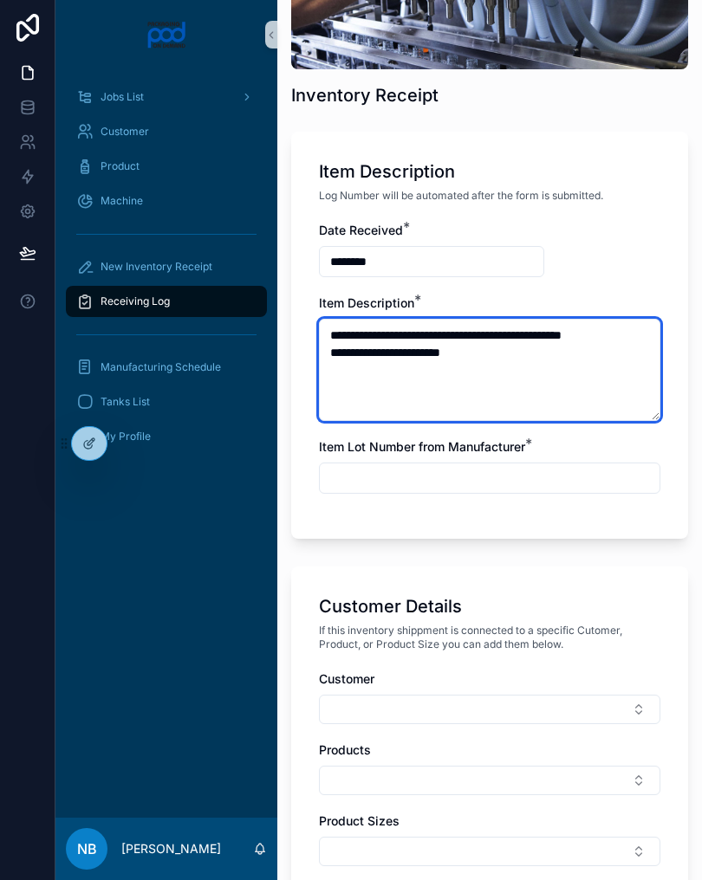
type textarea "**********"
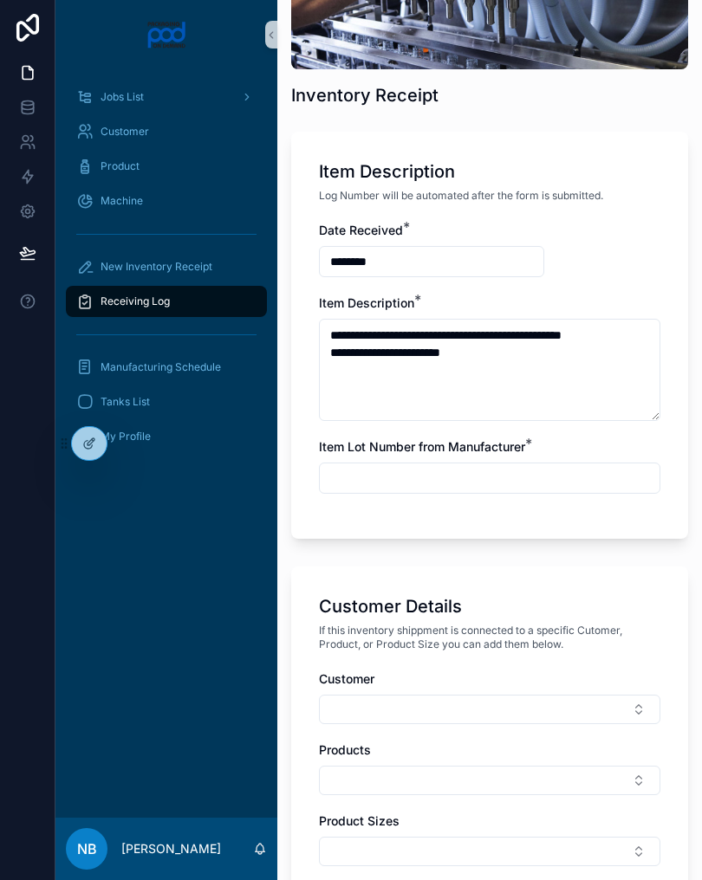
click at [473, 486] on input "scrollable content" at bounding box center [490, 478] width 340 height 24
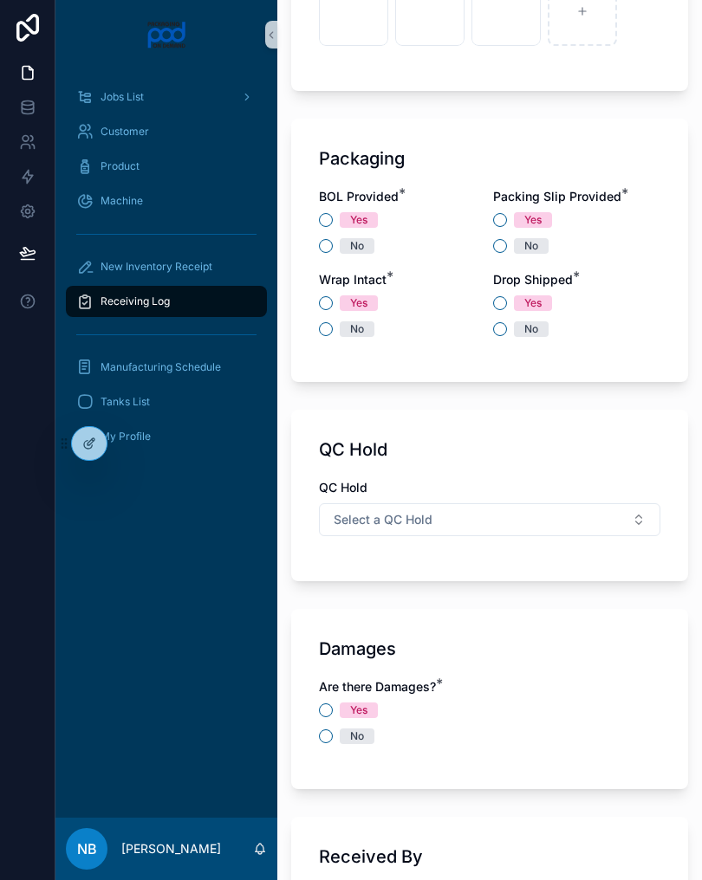
scroll to position [1547, 0]
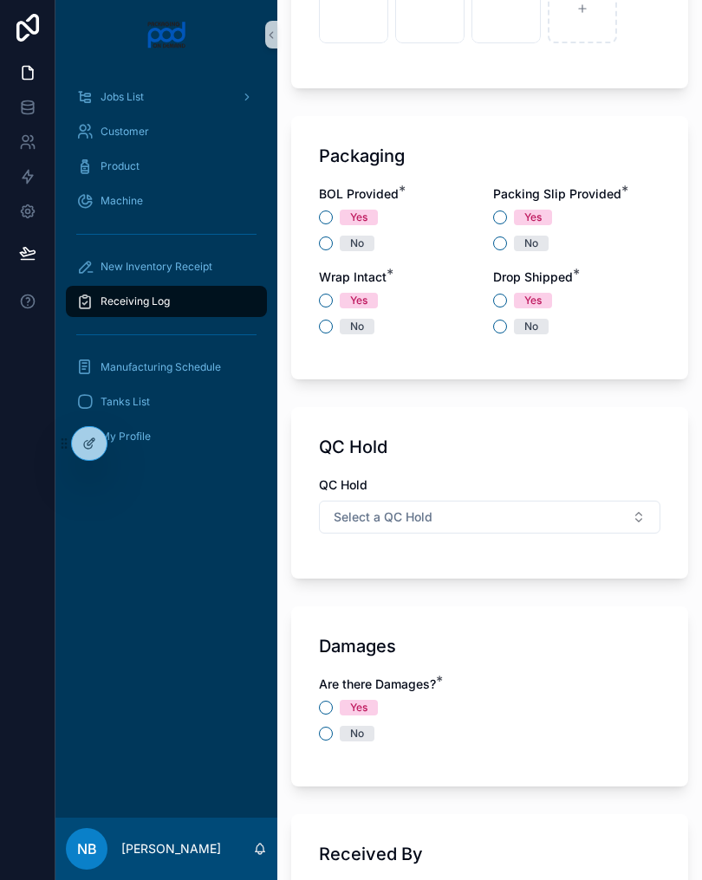
type input "***"
click at [327, 237] on button "No" at bounding box center [326, 244] width 14 height 14
click at [507, 210] on div "Yes" at bounding box center [576, 218] width 167 height 16
click at [524, 211] on div "Yes" at bounding box center [532, 218] width 17 height 16
click at [507, 211] on button "Yes" at bounding box center [500, 218] width 14 height 14
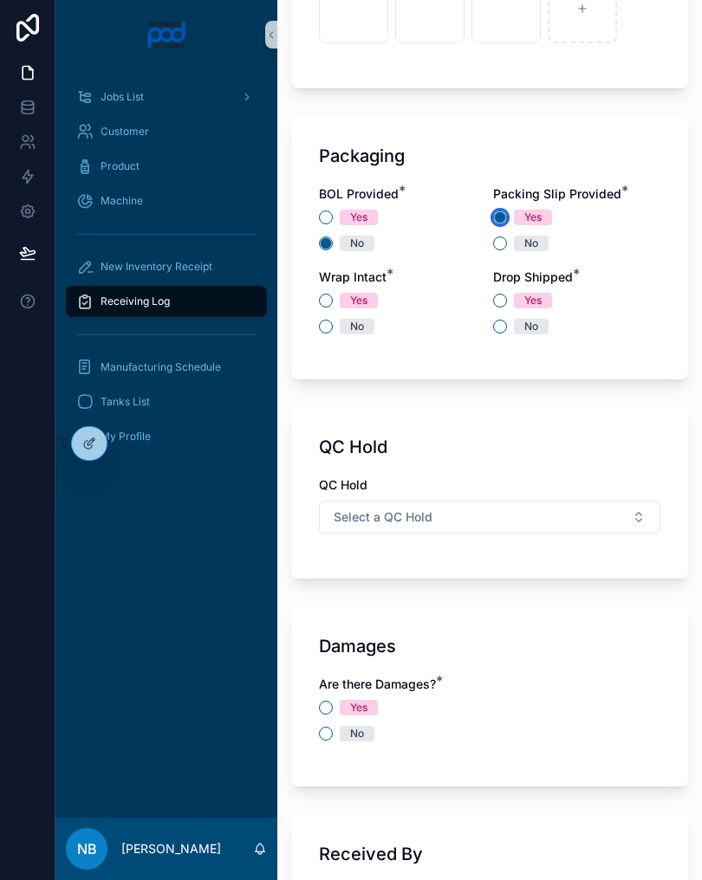
click at [503, 220] on circle "scrollable content" at bounding box center [500, 217] width 10 height 10
click at [326, 330] on button "No" at bounding box center [326, 327] width 14 height 14
click at [495, 331] on button "No" at bounding box center [500, 327] width 14 height 14
click at [499, 301] on button "Yes" at bounding box center [500, 301] width 14 height 14
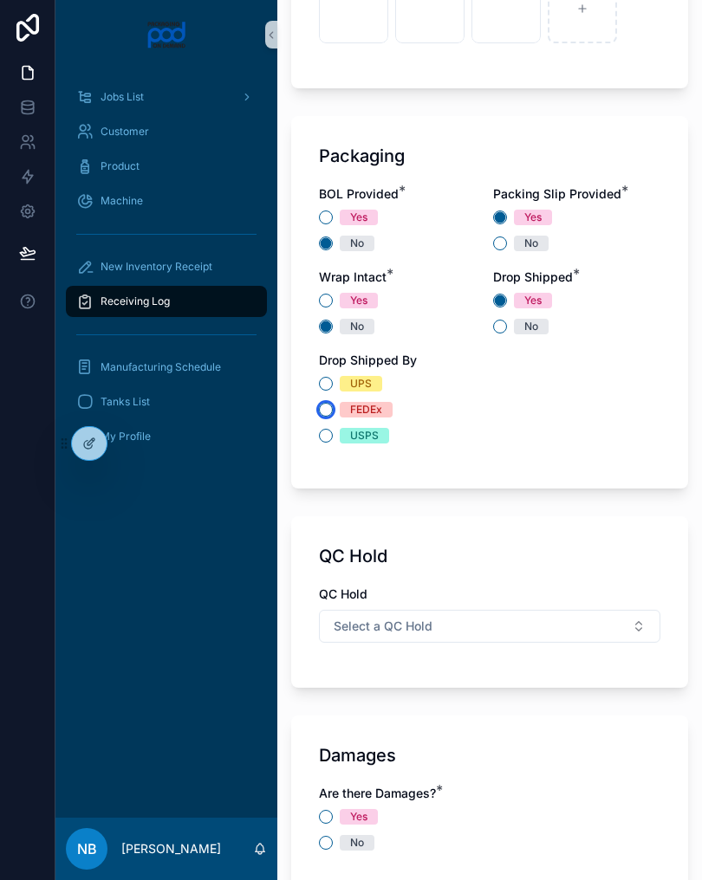
click at [328, 411] on button "FEDEx" at bounding box center [326, 410] width 14 height 14
click at [522, 509] on form "**********" at bounding box center [489, 70] width 397 height 2452
click at [543, 633] on button "Select a QC Hold" at bounding box center [489, 626] width 341 height 33
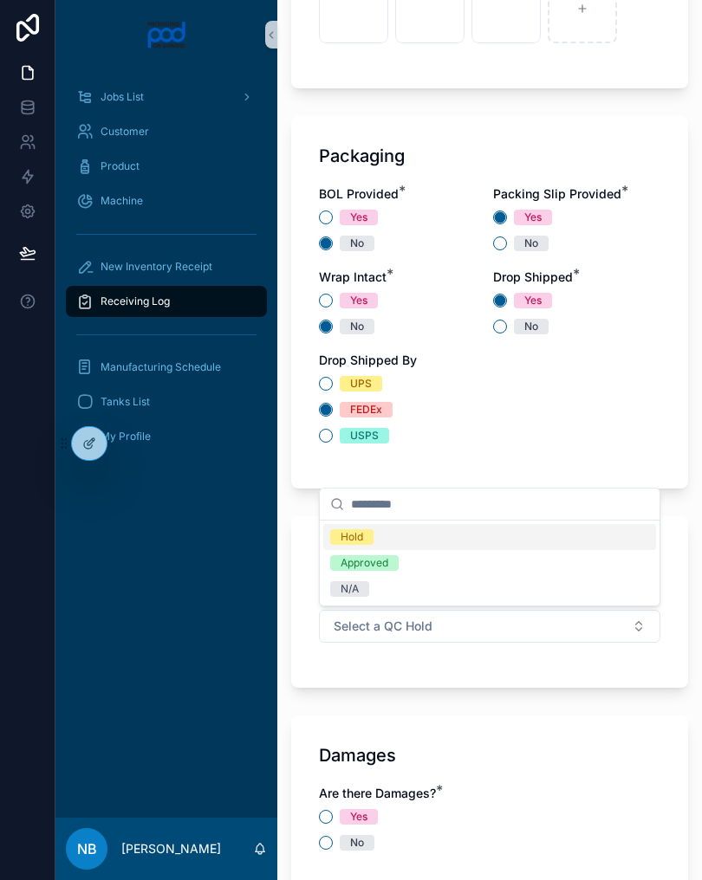
click at [411, 540] on div "Hold" at bounding box center [489, 537] width 333 height 26
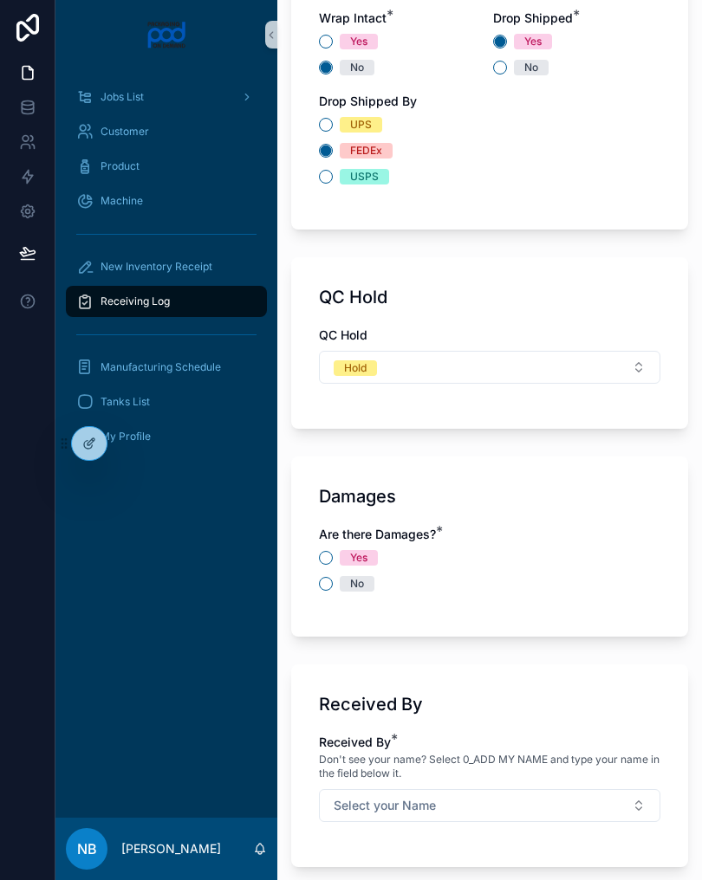
scroll to position [1857, 0]
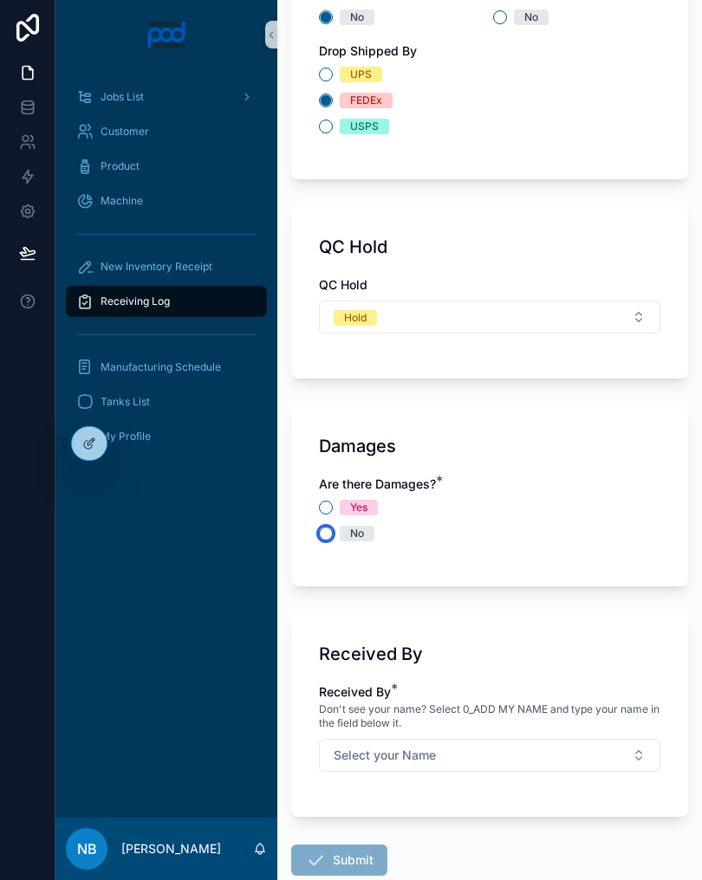
click at [332, 530] on button "No" at bounding box center [326, 534] width 14 height 14
click at [613, 763] on button "Select your Name" at bounding box center [489, 755] width 341 height 33
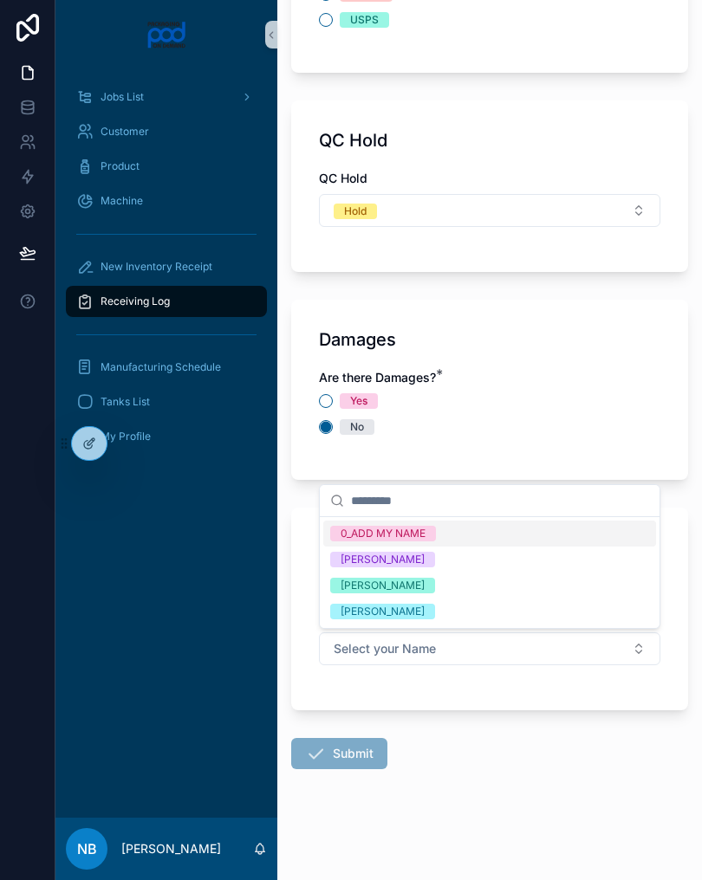
scroll to position [1963, 0]
click at [449, 586] on div "[PERSON_NAME]" at bounding box center [489, 586] width 333 height 26
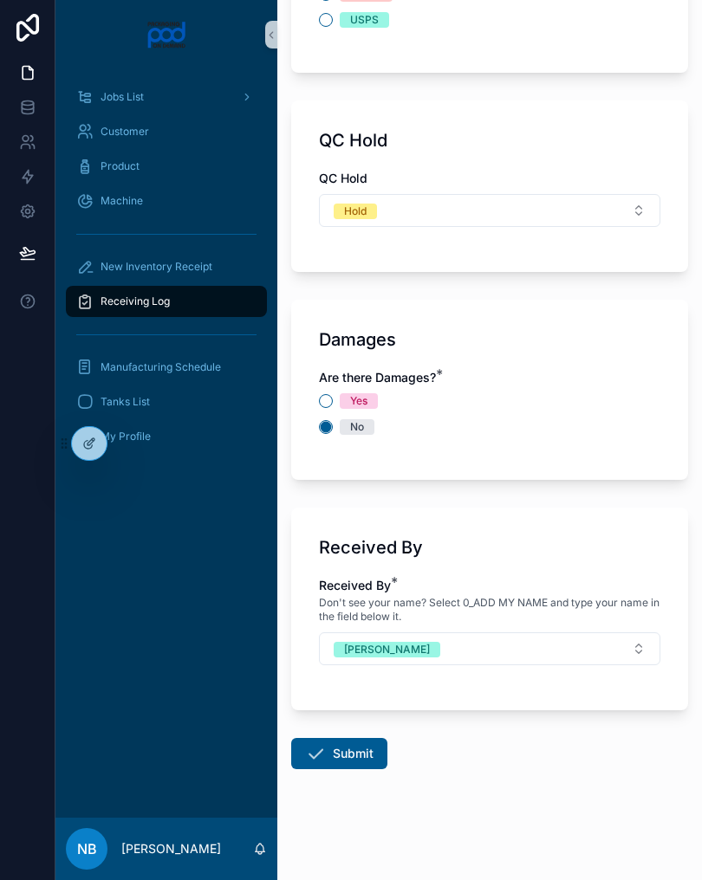
click at [373, 758] on button "Submit" at bounding box center [339, 753] width 96 height 31
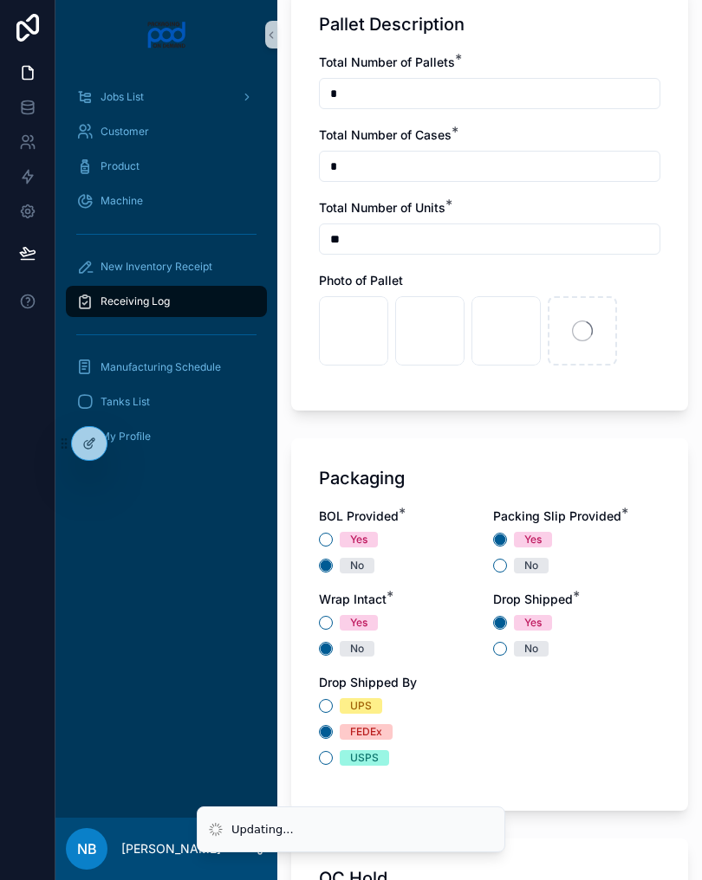
scroll to position [1224, 0]
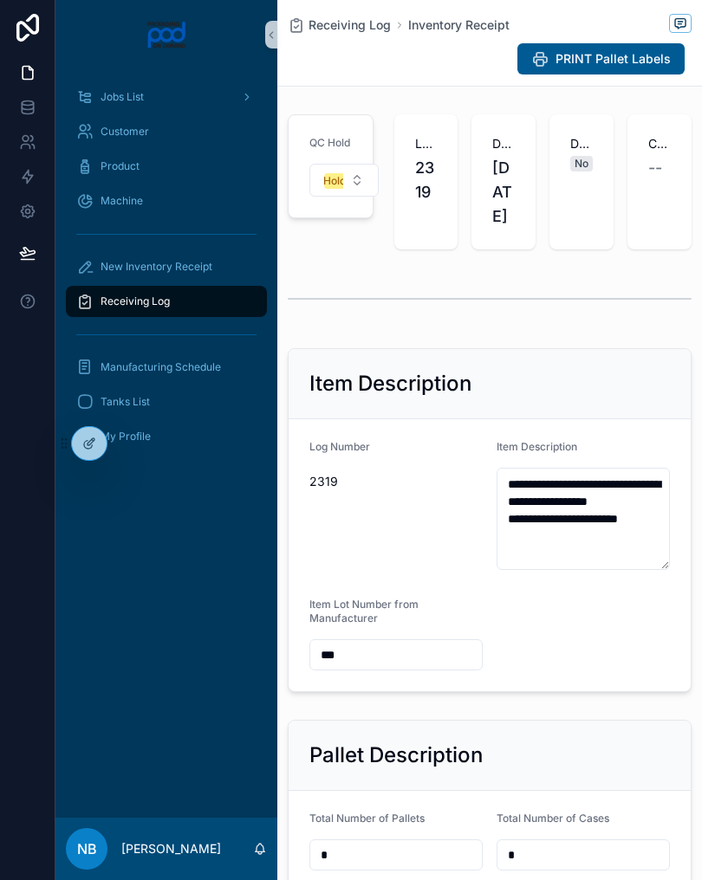
click at [10, 319] on button at bounding box center [27, 301] width 55 height 49
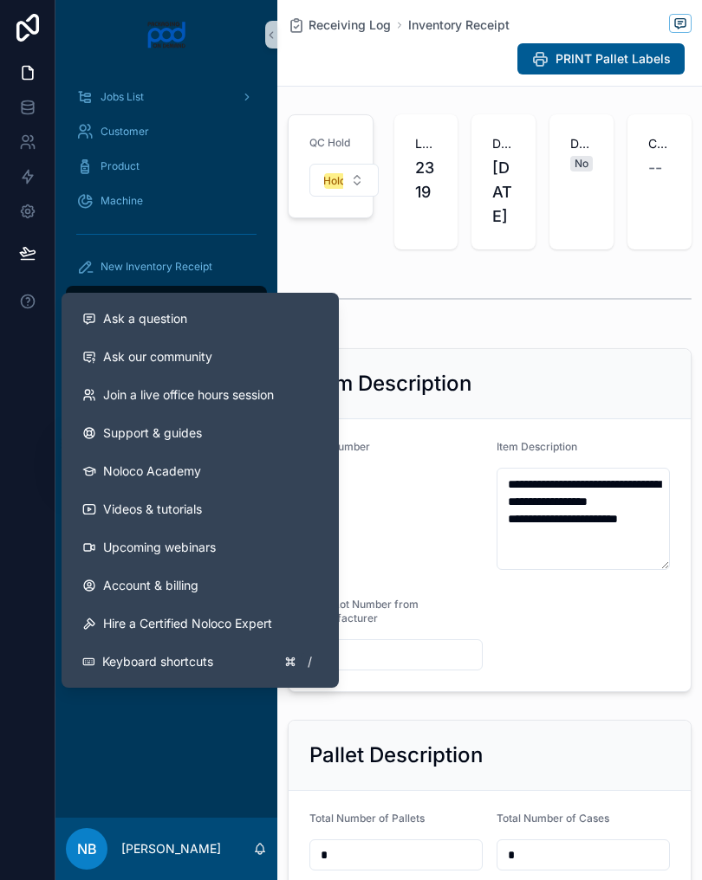
click at [632, 691] on form "**********" at bounding box center [490, 555] width 402 height 272
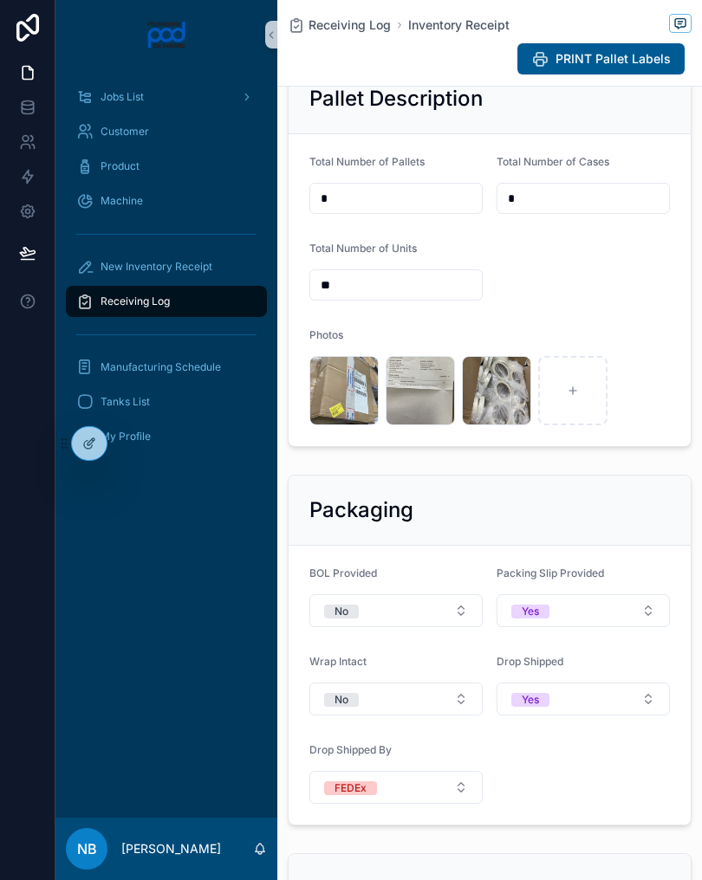
scroll to position [658, 0]
click at [665, 445] on form "Total Number of Pallets * Total Number of Cases * Total Number of Units ** Phot…" at bounding box center [490, 289] width 402 height 312
click at [653, 386] on div "image .jpg image .jpg image .jpg" at bounding box center [489, 389] width 360 height 69
click at [652, 385] on div "image .jpg image .jpg image .jpg" at bounding box center [489, 389] width 360 height 69
